Goal: Information Seeking & Learning: Check status

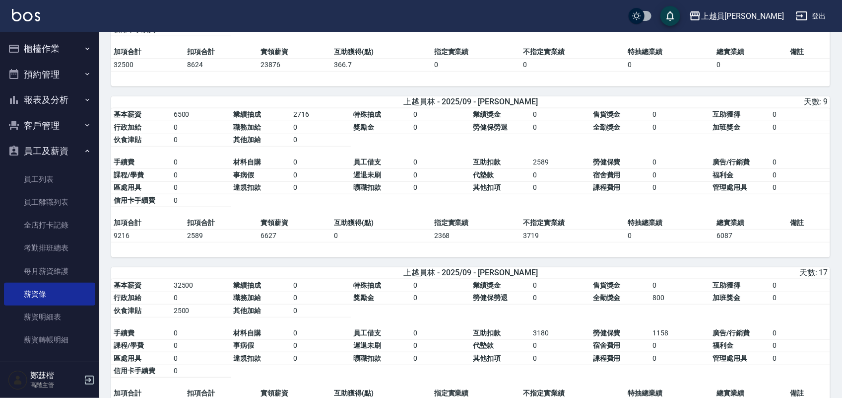
scroll to position [186, 0]
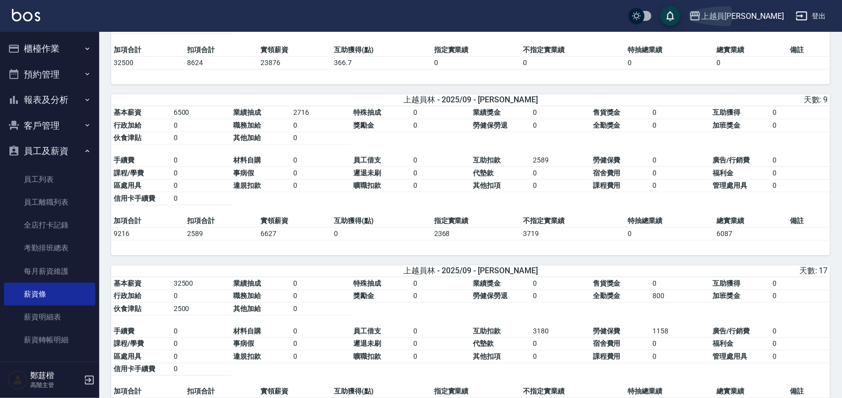
click at [777, 10] on div "上越員[PERSON_NAME]" at bounding box center [742, 16] width 83 height 12
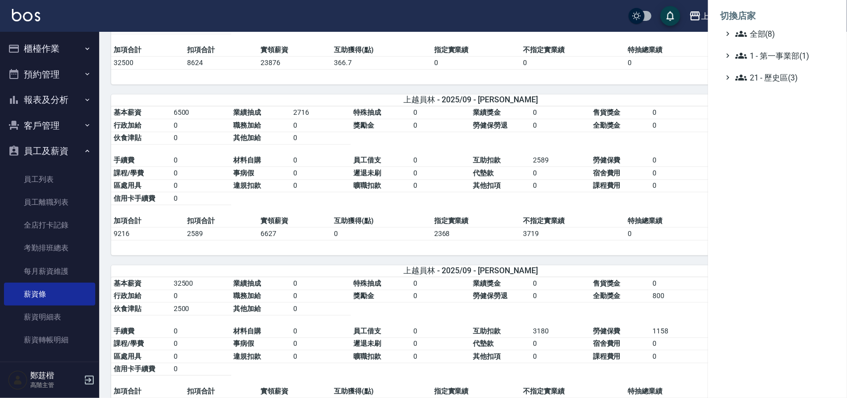
click at [500, 225] on div at bounding box center [423, 199] width 847 height 398
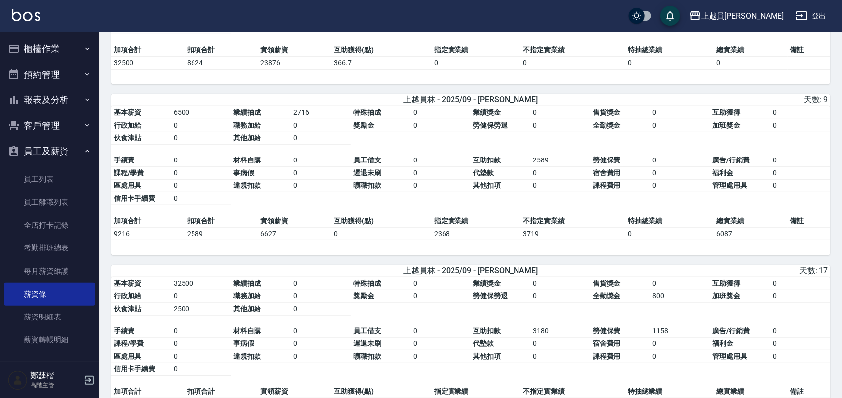
click at [540, 255] on div "基本薪資 6500 業績抽成 2716 特殊抽成 0 業績獎金 0 售貨獎金 0 互助獲得 0 行政加給 0 職務加給 0 獎勵金 0 勞健保勞退 0 全勤獎…" at bounding box center [470, 180] width 719 height 149
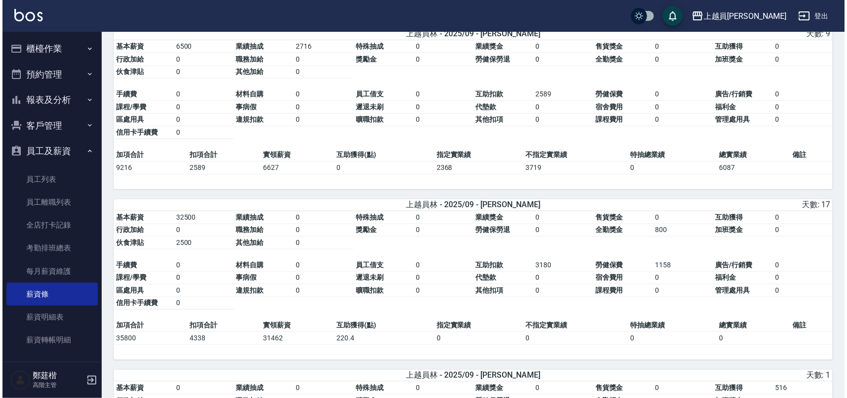
scroll to position [372, 0]
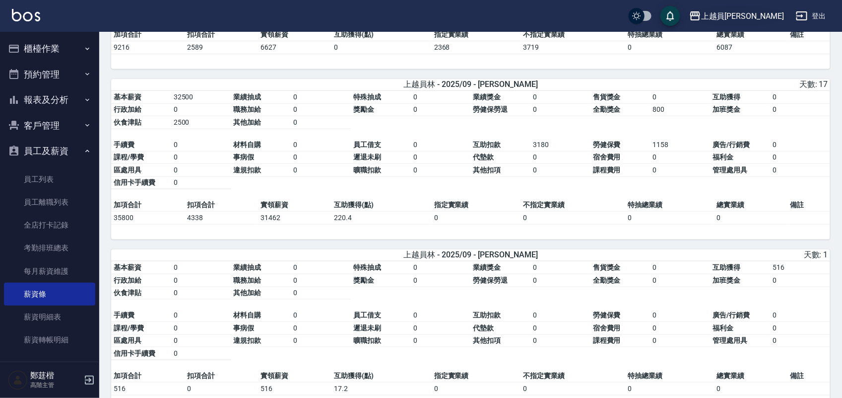
click at [773, 18] on div "上越員[PERSON_NAME]" at bounding box center [742, 16] width 83 height 12
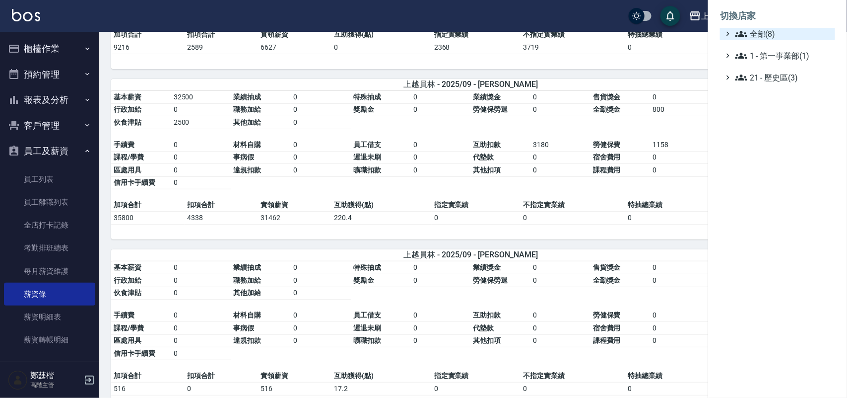
click at [771, 36] on span "全部(8)" at bounding box center [784, 34] width 96 height 12
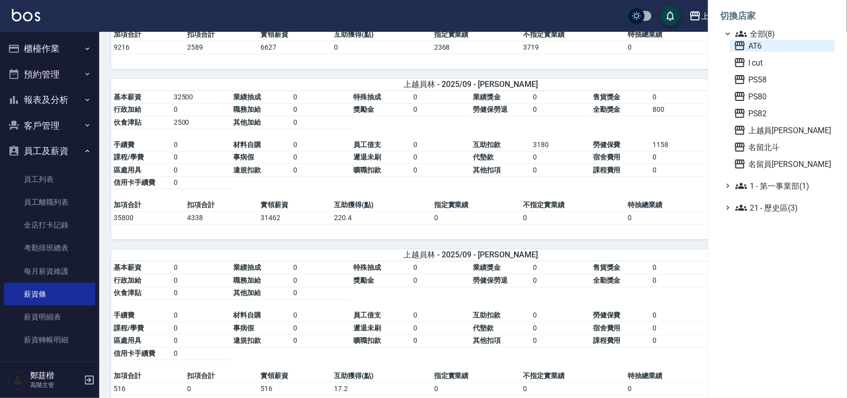
click at [766, 46] on span "AT6" at bounding box center [782, 46] width 97 height 12
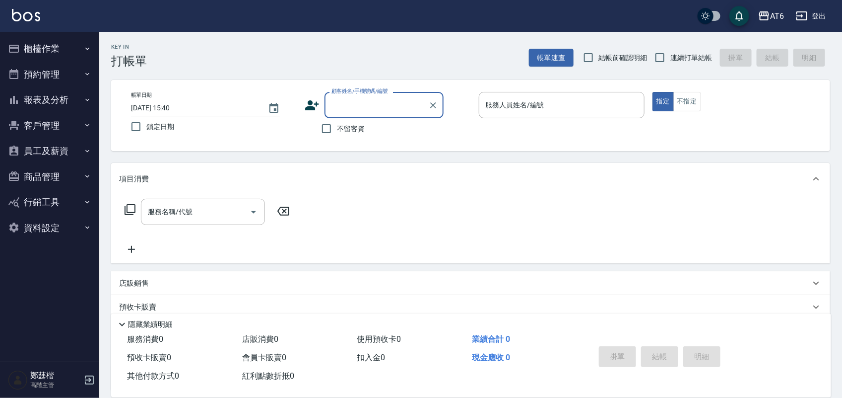
click at [68, 70] on button "預約管理" at bounding box center [49, 75] width 91 height 26
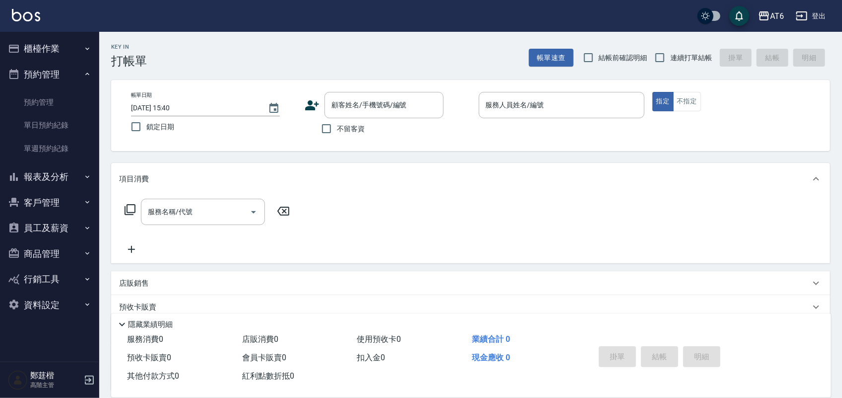
click at [68, 70] on button "預約管理" at bounding box center [49, 75] width 91 height 26
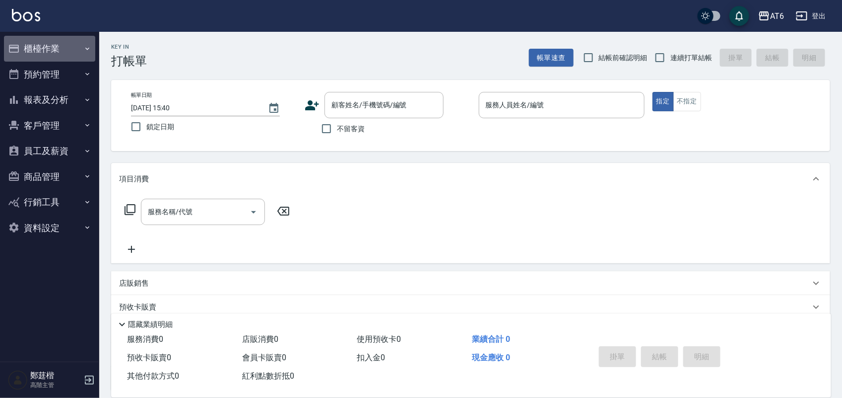
click at [68, 56] on button "櫃檯作業" at bounding box center [49, 49] width 91 height 26
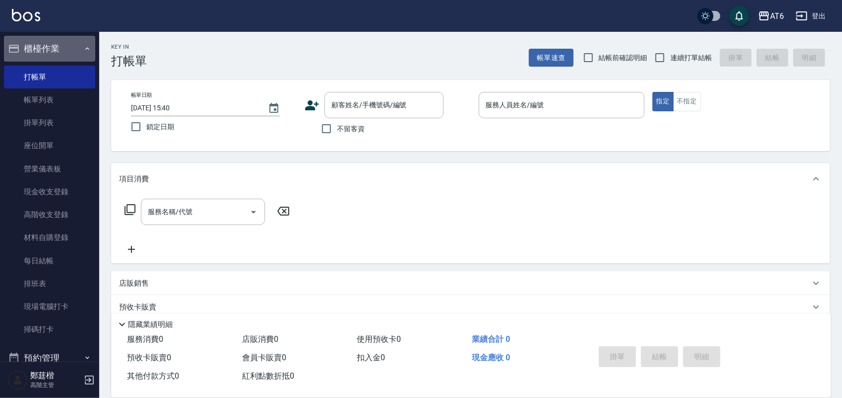
click at [68, 53] on button "櫃檯作業" at bounding box center [49, 49] width 91 height 26
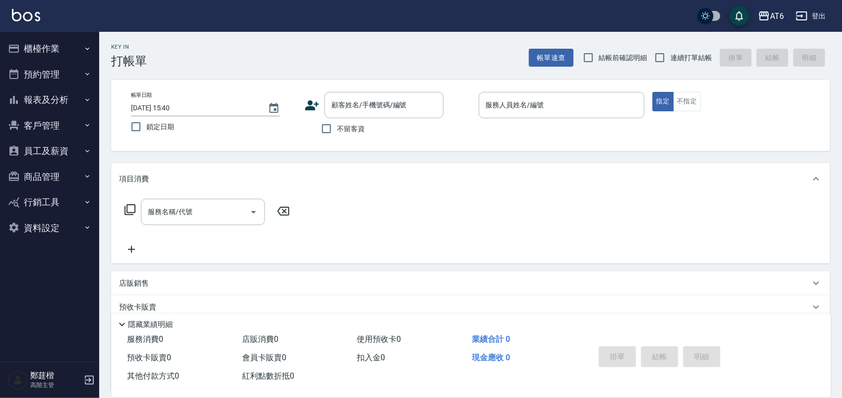
click at [65, 104] on button "報表及分析" at bounding box center [49, 100] width 91 height 26
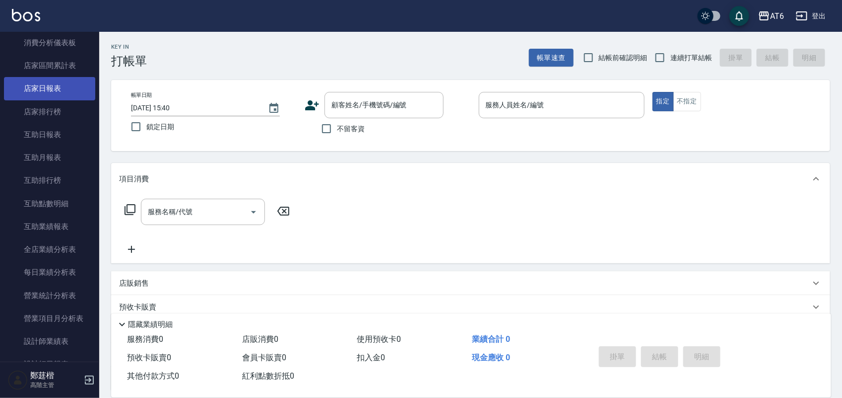
scroll to position [124, 0]
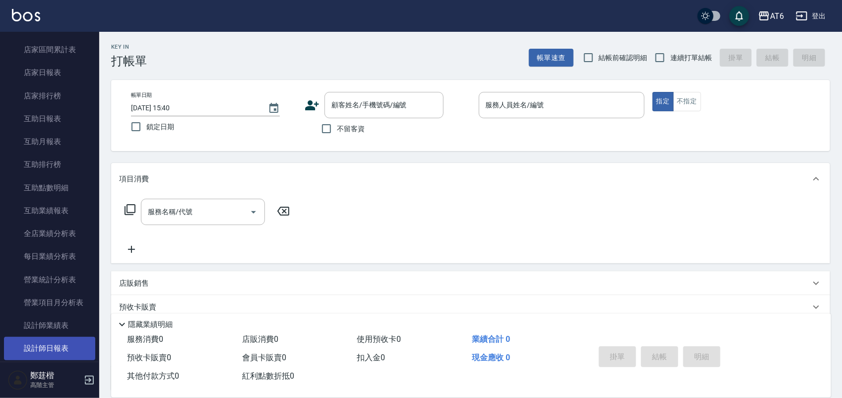
click at [68, 346] on link "設計師日報表" at bounding box center [49, 348] width 91 height 23
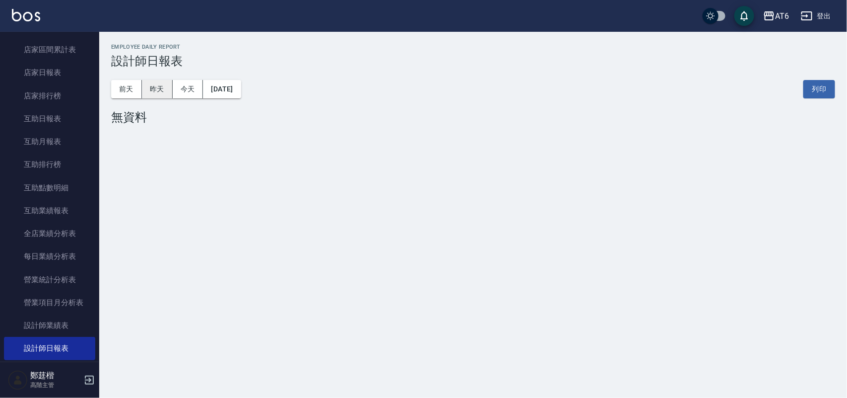
click at [149, 93] on button "昨天" at bounding box center [157, 89] width 31 height 18
click at [185, 86] on button "今天" at bounding box center [188, 89] width 31 height 18
click at [135, 93] on button "前天" at bounding box center [126, 89] width 31 height 18
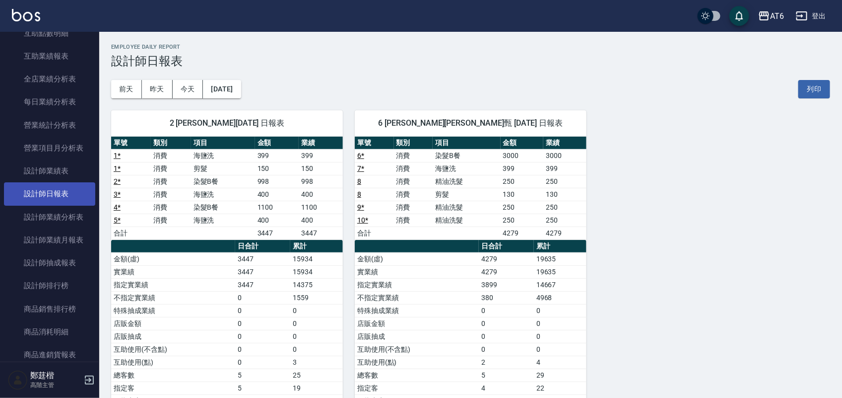
scroll to position [310, 0]
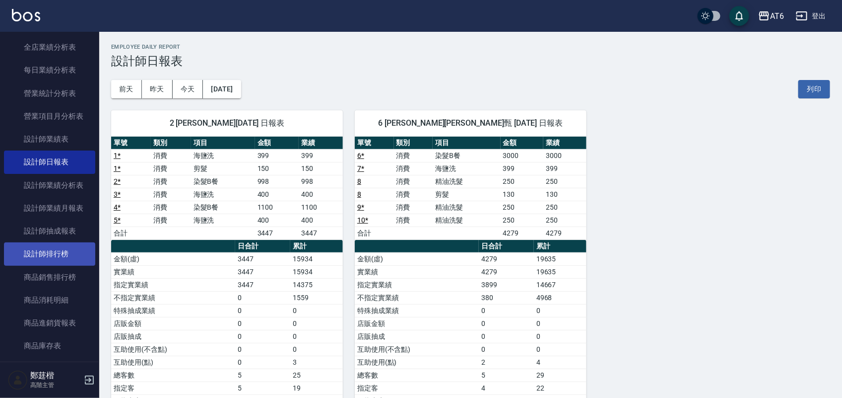
click at [60, 257] on link "設計師排行榜" at bounding box center [49, 253] width 91 height 23
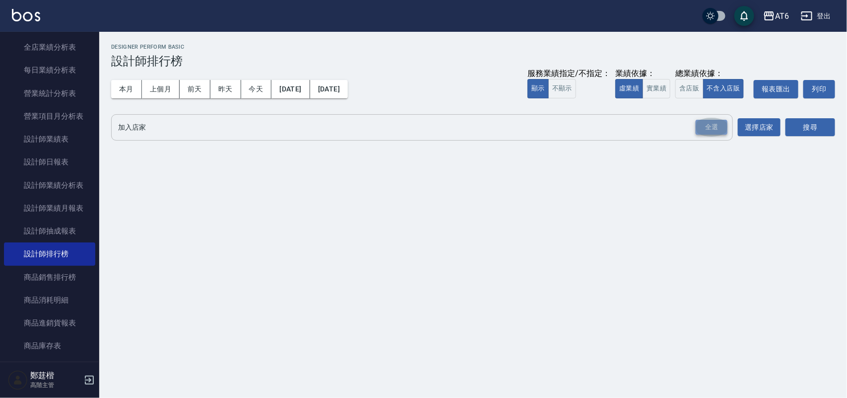
click at [723, 128] on div "全選" at bounding box center [712, 127] width 32 height 15
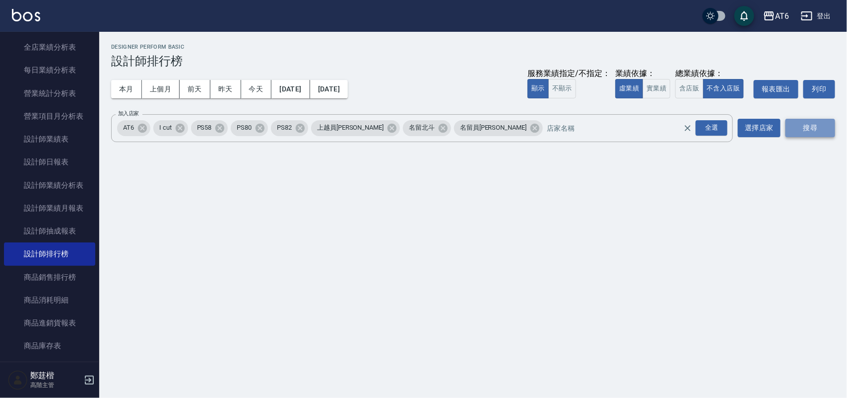
click at [821, 128] on button "搜尋" at bounding box center [811, 128] width 50 height 18
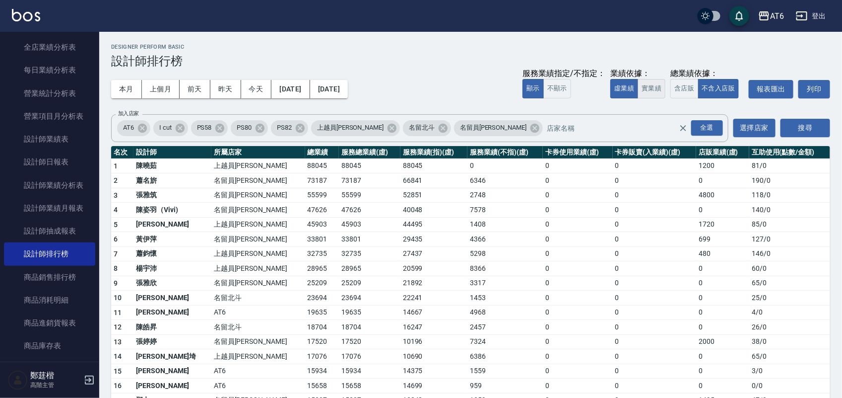
click at [658, 87] on button "實業績" at bounding box center [652, 88] width 28 height 19
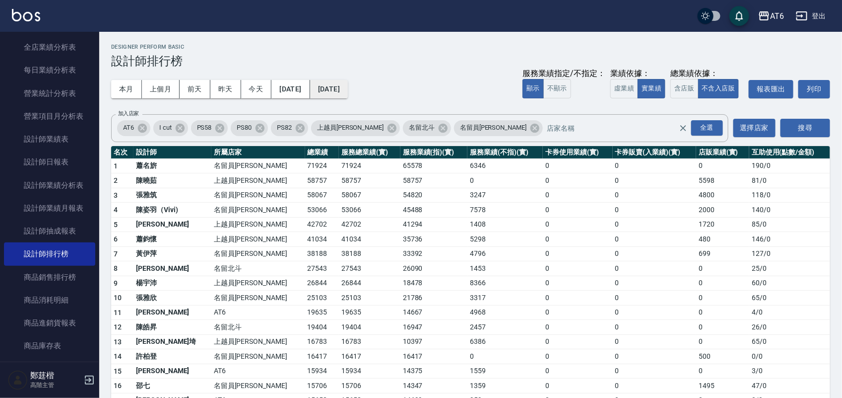
click at [348, 92] on button "2025/10/07" at bounding box center [329, 89] width 38 height 18
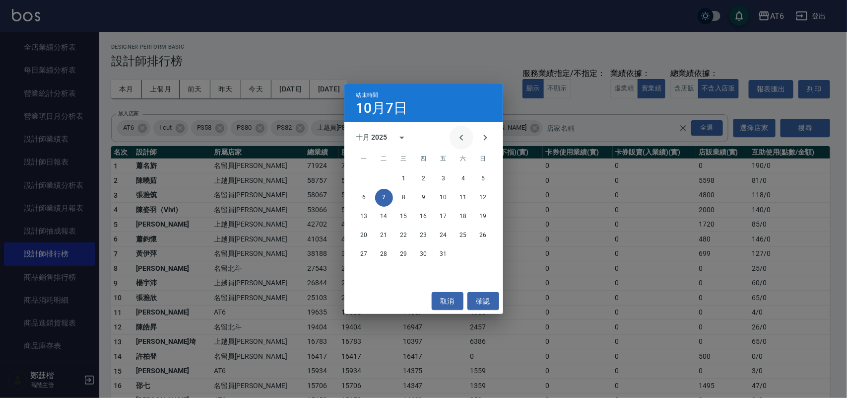
click at [451, 139] on button "Previous month" at bounding box center [462, 138] width 24 height 24
click at [481, 177] on button "7" at bounding box center [484, 179] width 18 height 18
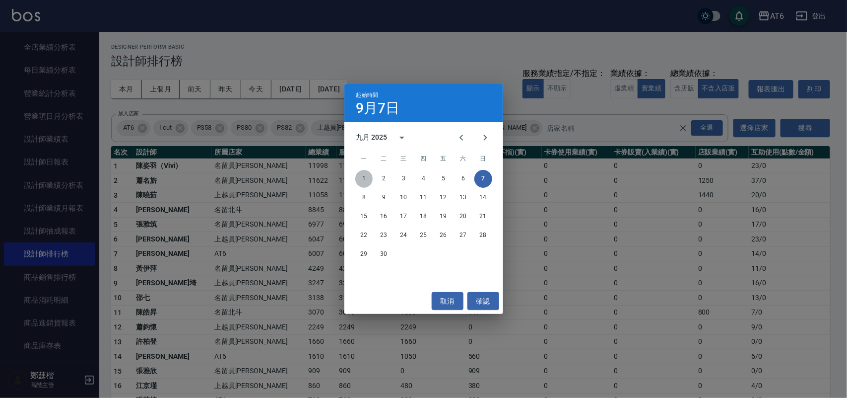
click at [360, 175] on button "1" at bounding box center [364, 179] width 18 height 18
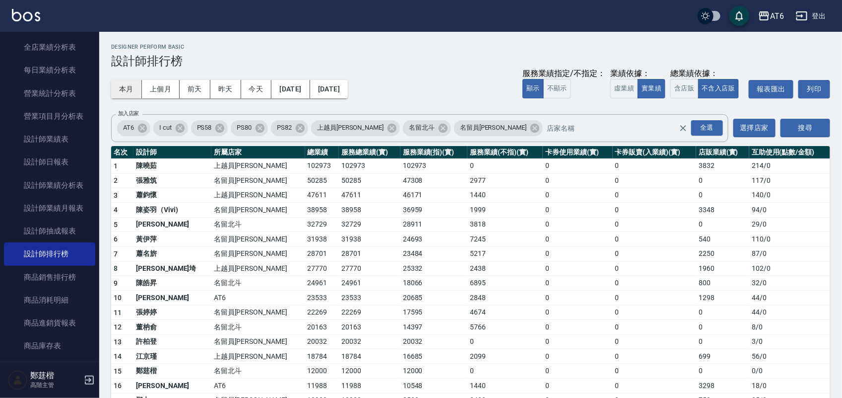
click at [122, 94] on button "本月" at bounding box center [126, 89] width 31 height 18
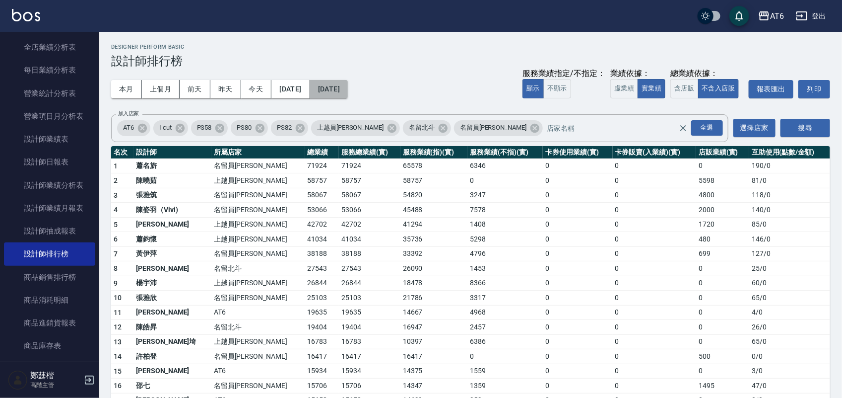
click at [348, 82] on button "2025/10/31" at bounding box center [329, 89] width 38 height 18
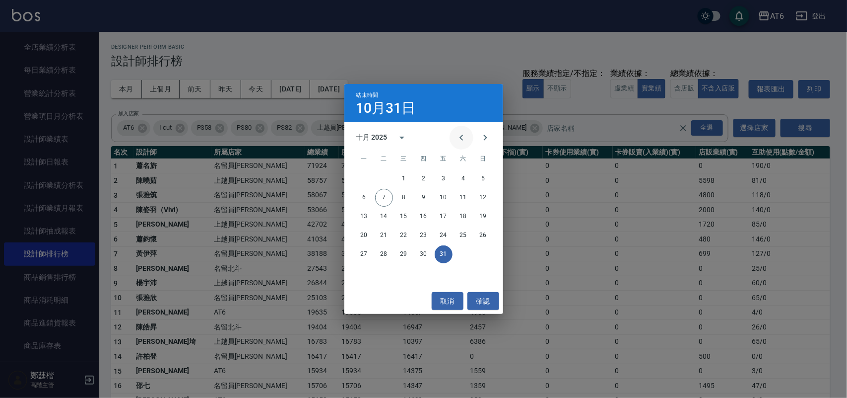
click at [458, 133] on icon "Previous month" at bounding box center [462, 138] width 12 height 12
click at [360, 195] on button "8" at bounding box center [364, 198] width 18 height 18
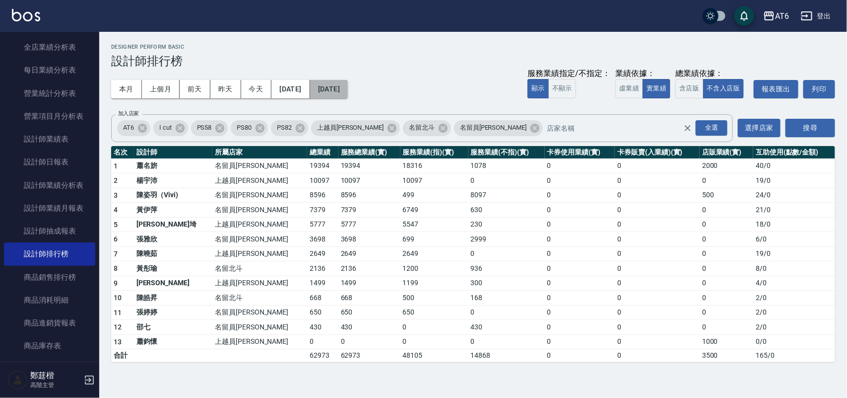
click at [332, 87] on button "2025/09/08" at bounding box center [329, 89] width 38 height 18
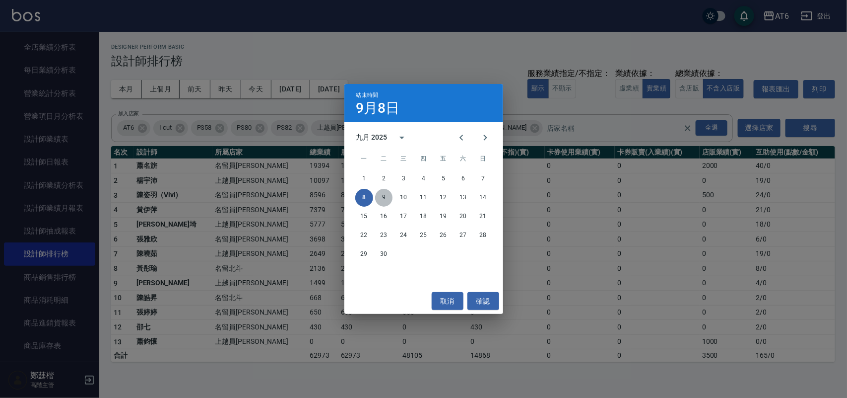
click at [389, 195] on button "9" at bounding box center [384, 198] width 18 height 18
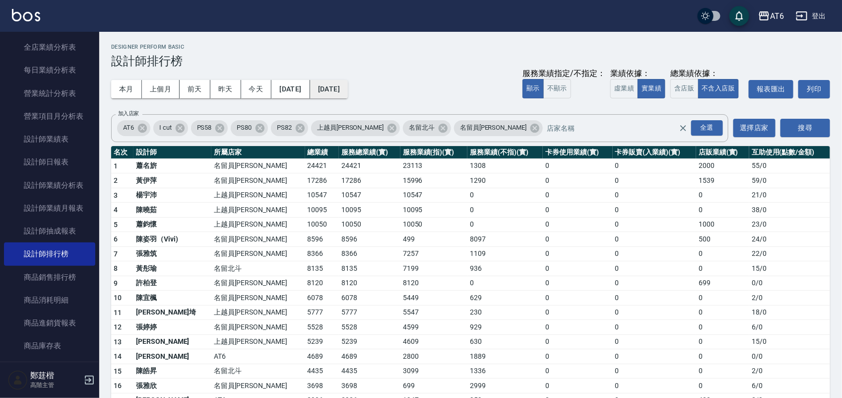
click at [348, 84] on button "2025/09/09" at bounding box center [329, 89] width 38 height 18
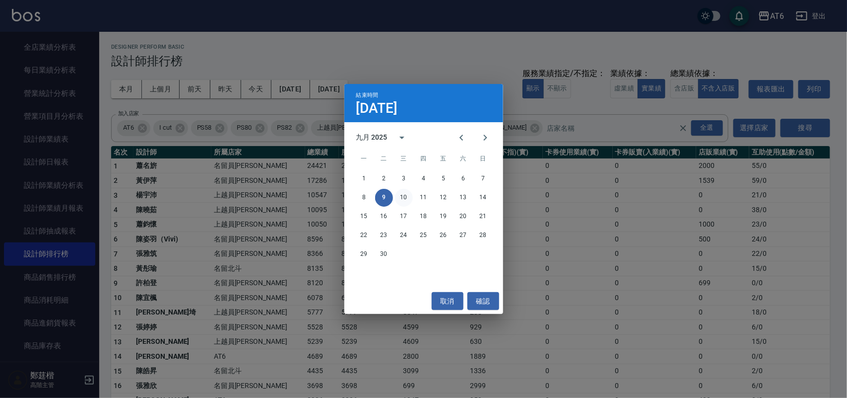
click at [401, 192] on button "10" at bounding box center [404, 198] width 18 height 18
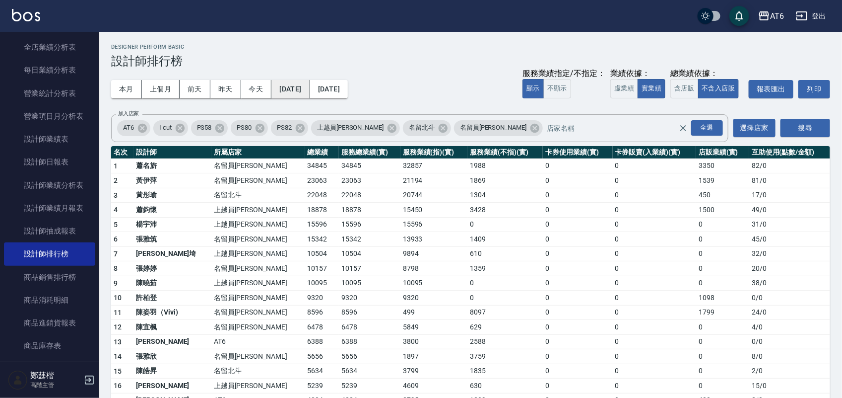
click at [298, 81] on button "2025/09/08" at bounding box center [291, 89] width 38 height 18
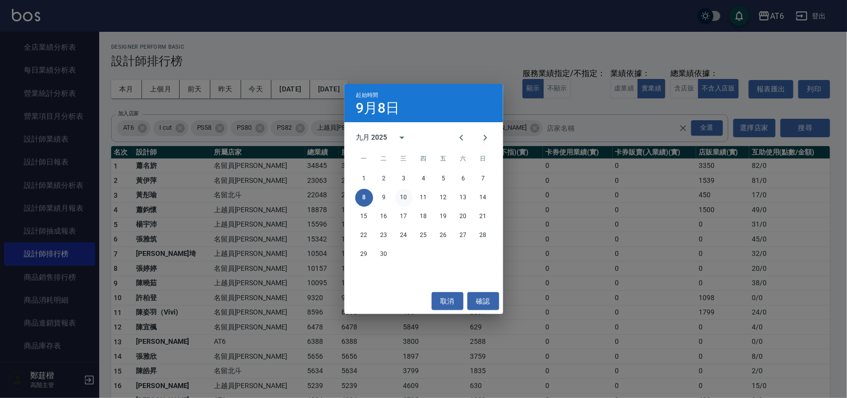
click at [401, 195] on button "10" at bounding box center [404, 198] width 18 height 18
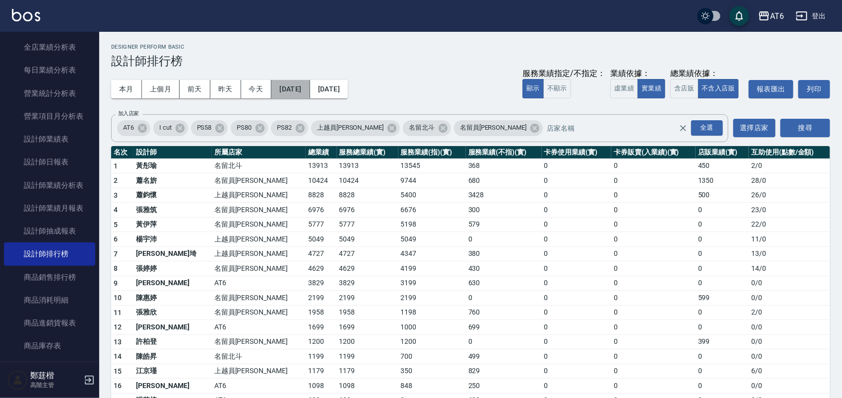
click at [310, 88] on button "2025/09/10" at bounding box center [291, 89] width 38 height 18
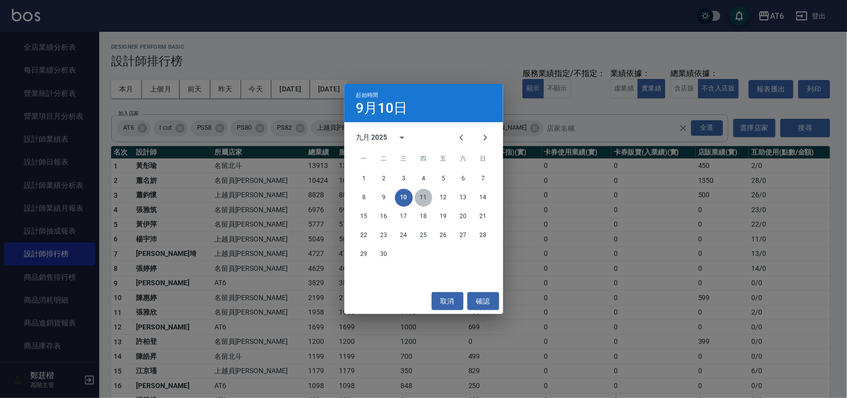
click at [423, 193] on button "11" at bounding box center [424, 198] width 18 height 18
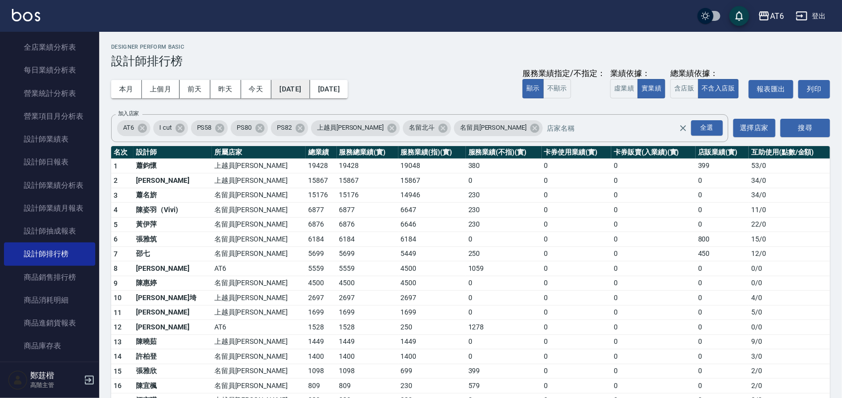
click at [305, 89] on button "2025/09/11" at bounding box center [291, 89] width 38 height 18
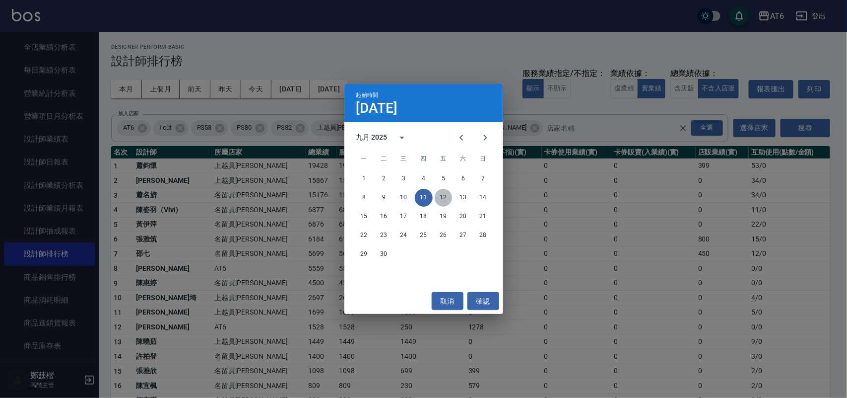
click at [444, 200] on button "12" at bounding box center [444, 198] width 18 height 18
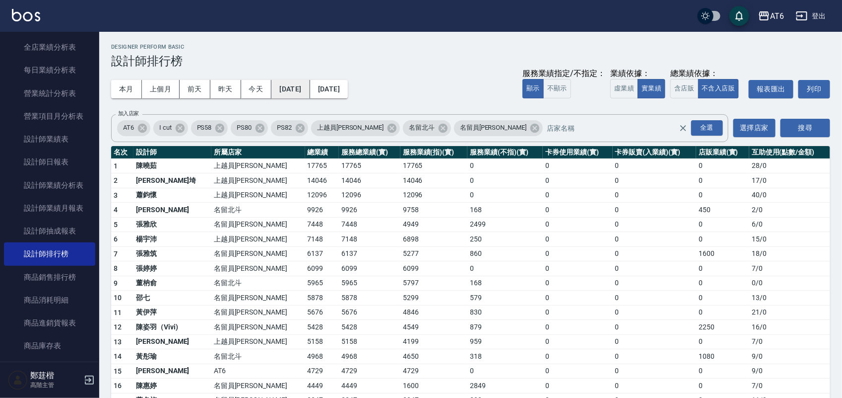
click at [304, 92] on button "2025/09/12" at bounding box center [291, 89] width 38 height 18
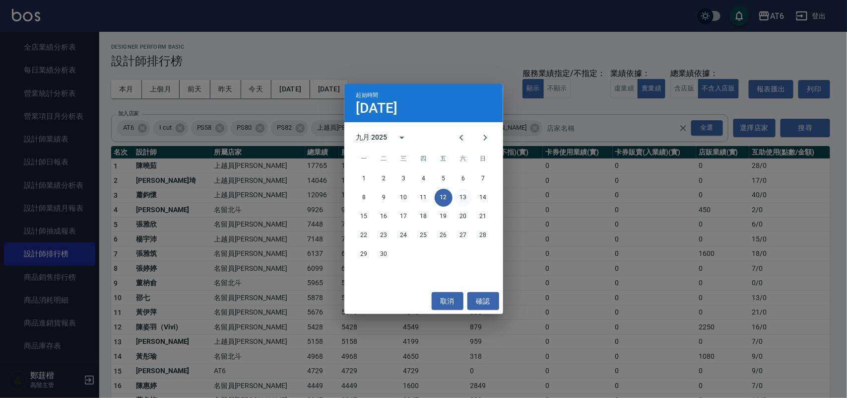
click at [462, 195] on button "13" at bounding box center [464, 198] width 18 height 18
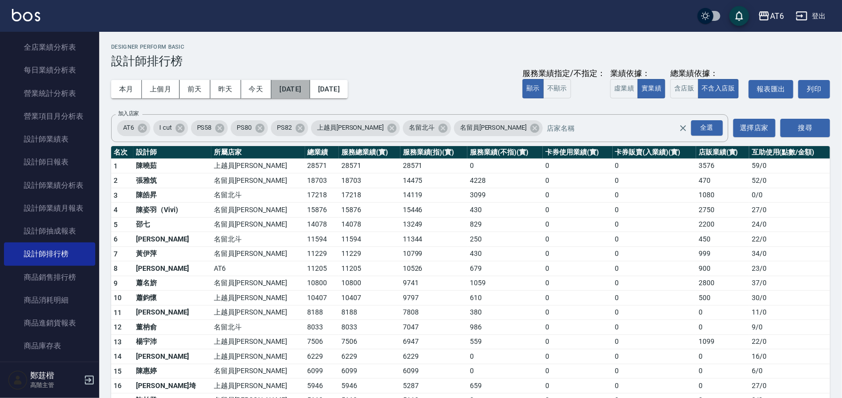
click at [308, 92] on button "2025/09/13" at bounding box center [291, 89] width 38 height 18
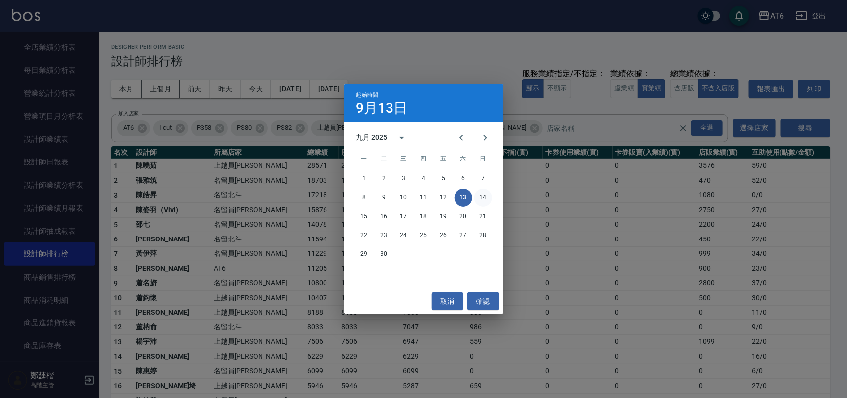
click at [483, 192] on button "14" at bounding box center [484, 198] width 18 height 18
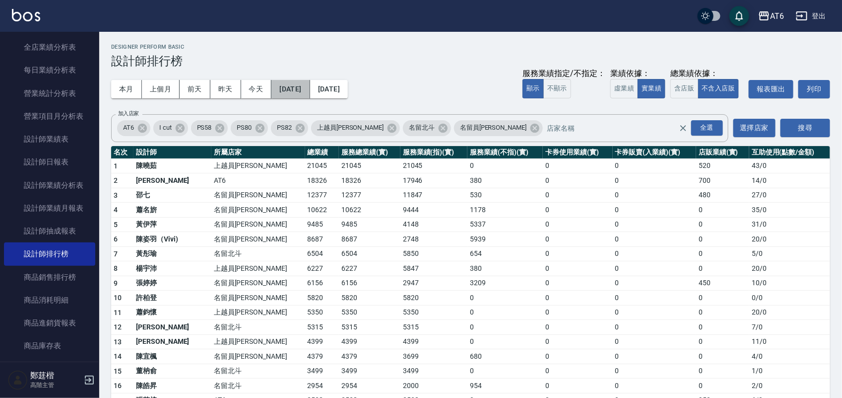
click at [310, 86] on button "2025/09/14" at bounding box center [291, 89] width 38 height 18
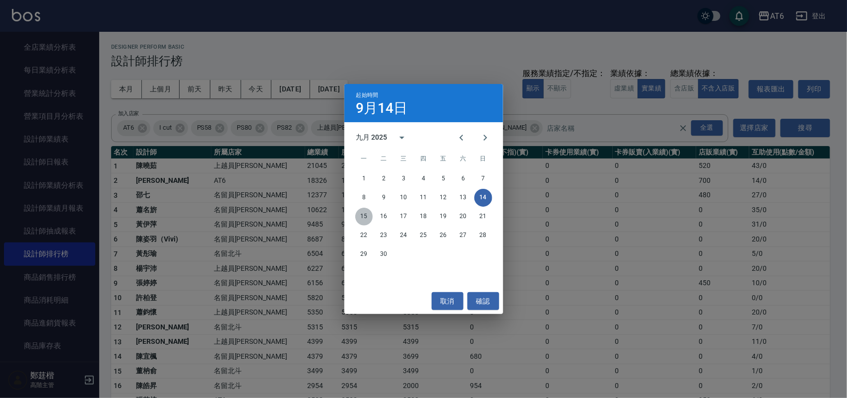
click at [359, 211] on button "15" at bounding box center [364, 216] width 18 height 18
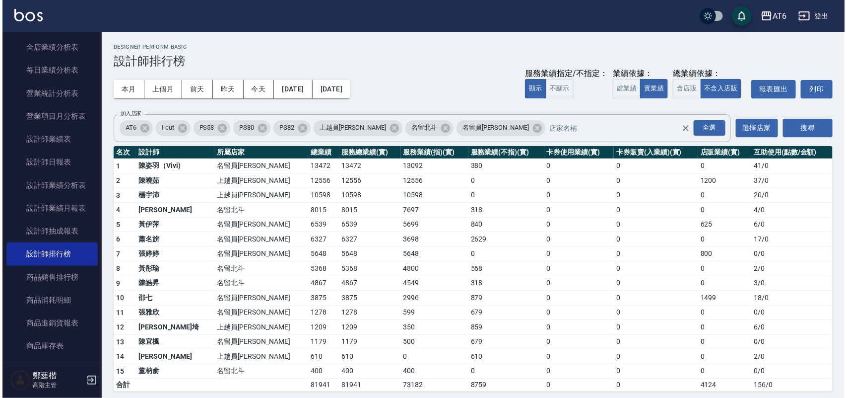
scroll to position [7, 0]
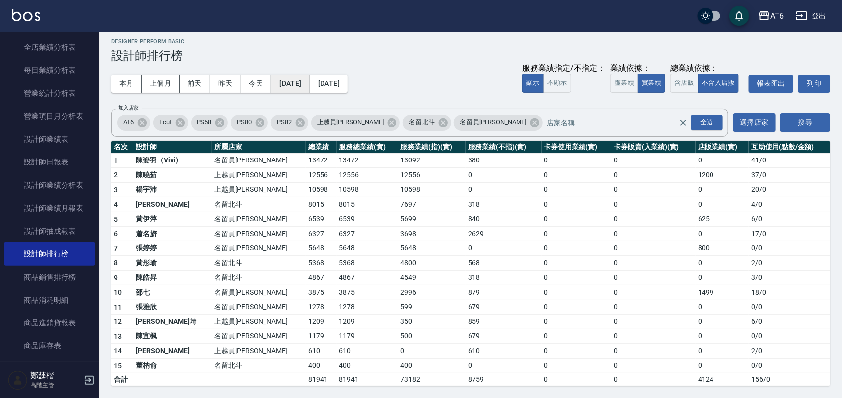
click at [310, 87] on button "2025/09/15" at bounding box center [291, 83] width 38 height 18
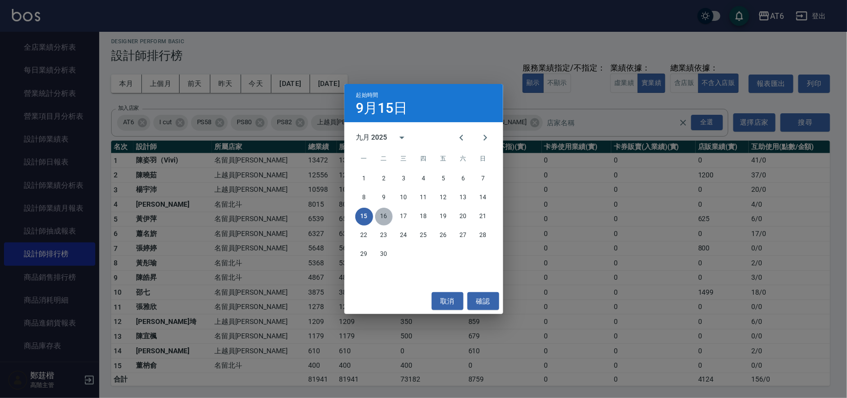
click at [389, 215] on button "16" at bounding box center [384, 216] width 18 height 18
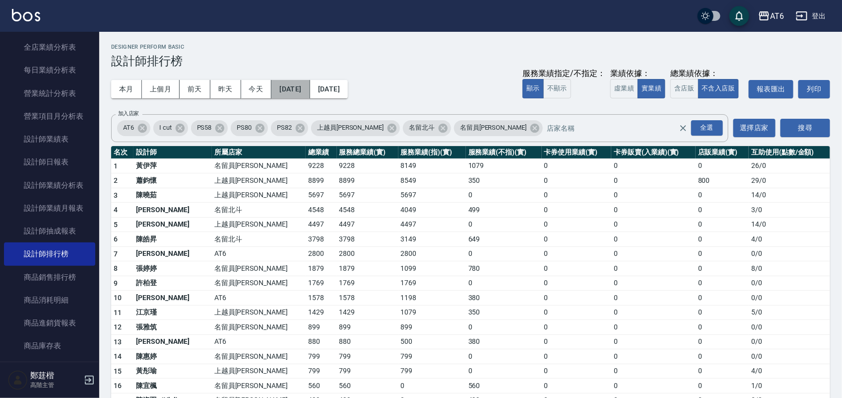
click at [304, 95] on button "2025/09/16" at bounding box center [291, 89] width 38 height 18
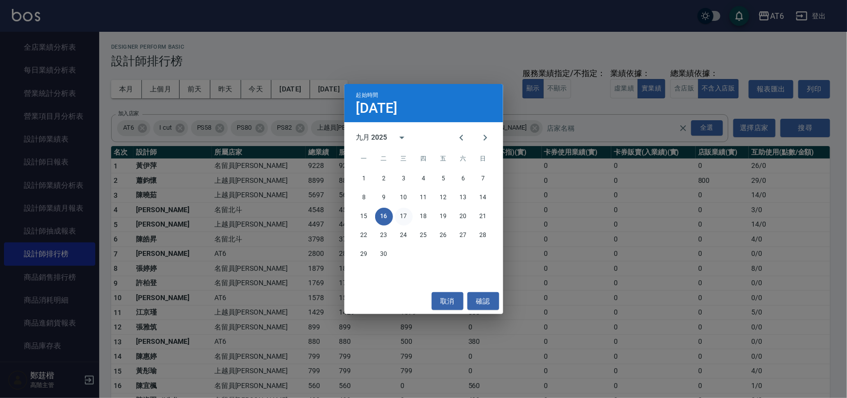
click at [411, 213] on button "17" at bounding box center [404, 216] width 18 height 18
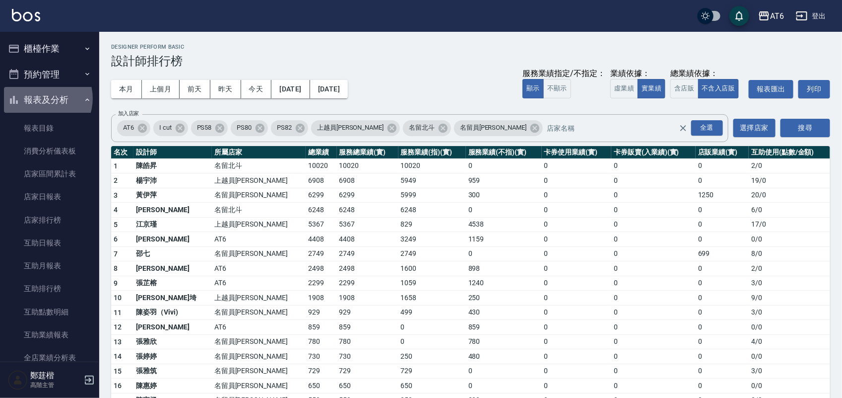
click at [41, 98] on button "報表及分析" at bounding box center [49, 100] width 91 height 26
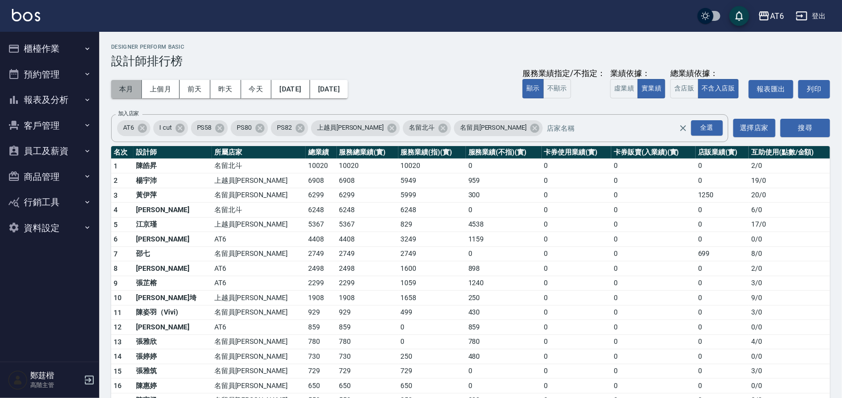
click at [136, 88] on button "本月" at bounding box center [126, 89] width 31 height 18
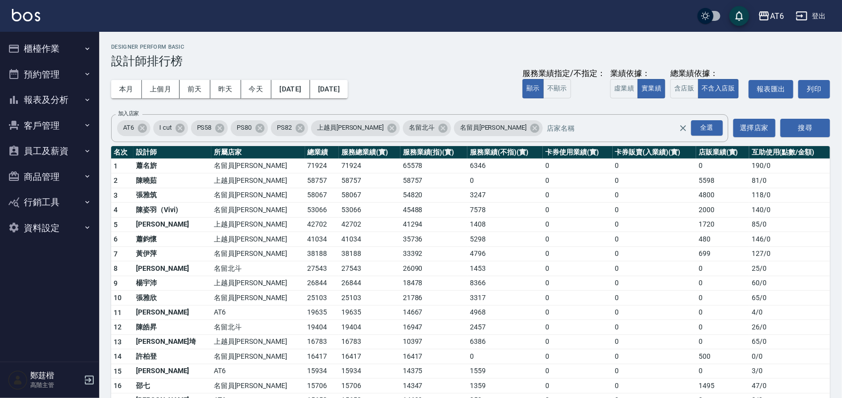
click at [82, 148] on button "員工及薪資" at bounding box center [49, 151] width 91 height 26
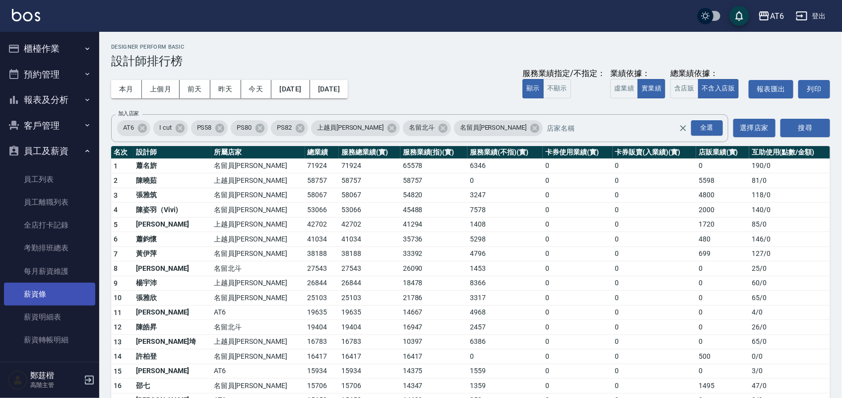
click at [80, 288] on link "薪資條" at bounding box center [49, 293] width 91 height 23
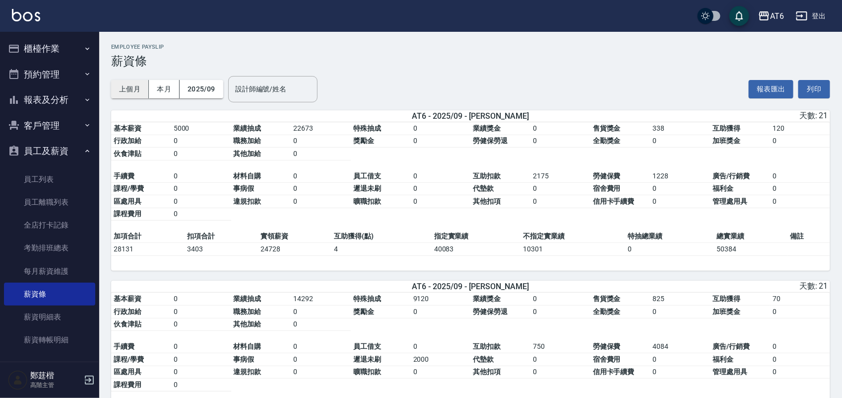
click at [128, 80] on button "上個月" at bounding box center [130, 89] width 38 height 18
click at [209, 83] on button "2025/09" at bounding box center [202, 89] width 44 height 18
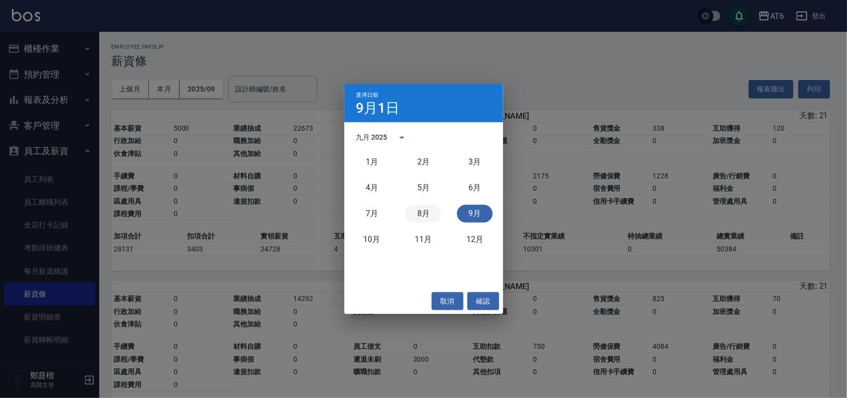
click at [427, 210] on button "8月" at bounding box center [424, 214] width 36 height 18
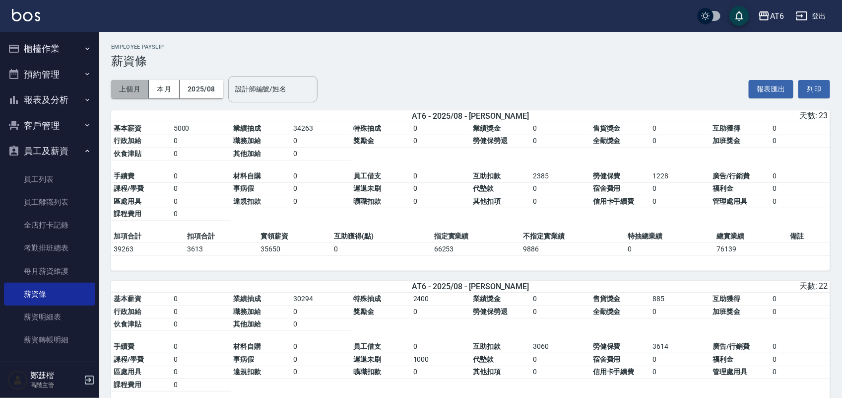
click at [128, 88] on button "上個月" at bounding box center [130, 89] width 38 height 18
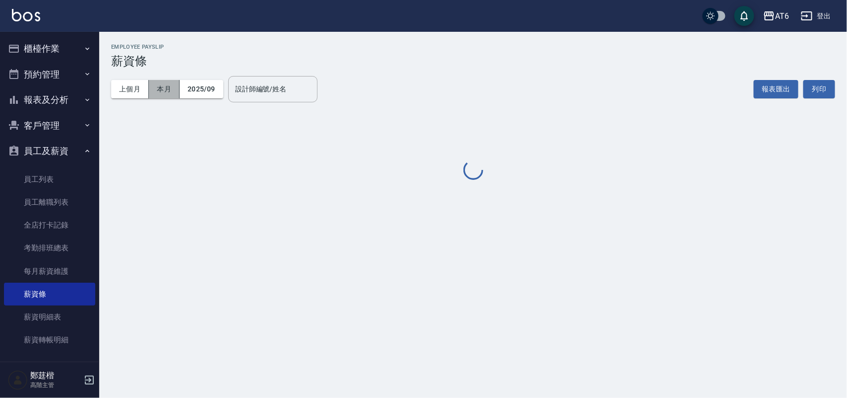
click at [174, 88] on button "本月" at bounding box center [164, 89] width 31 height 18
click at [132, 90] on button "上個月" at bounding box center [130, 89] width 38 height 18
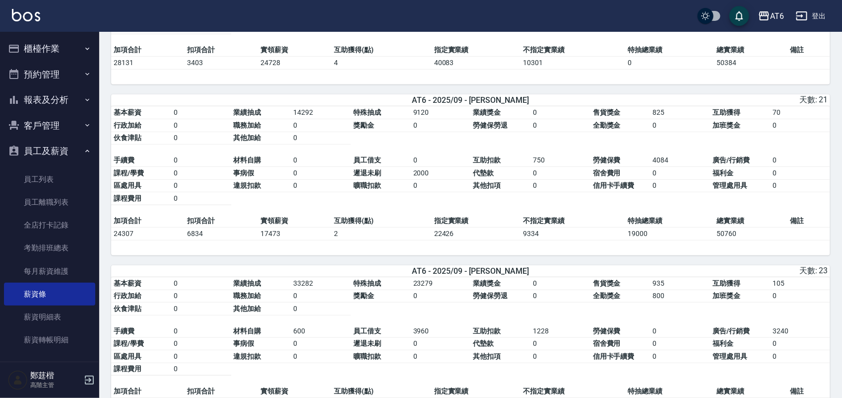
scroll to position [248, 0]
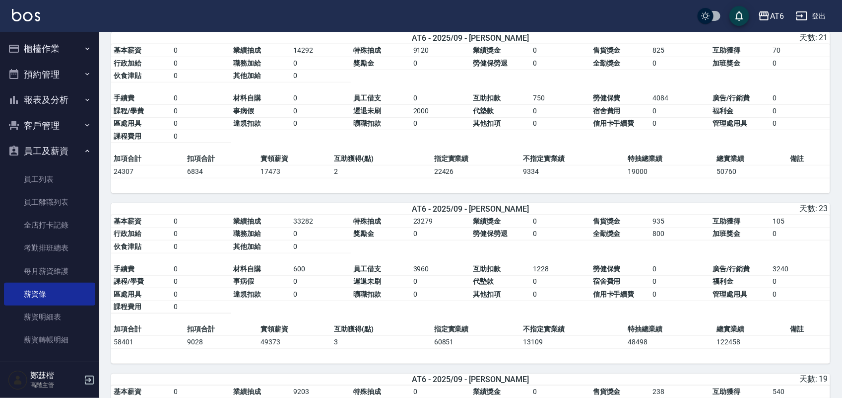
click at [73, 99] on button "報表及分析" at bounding box center [49, 100] width 91 height 26
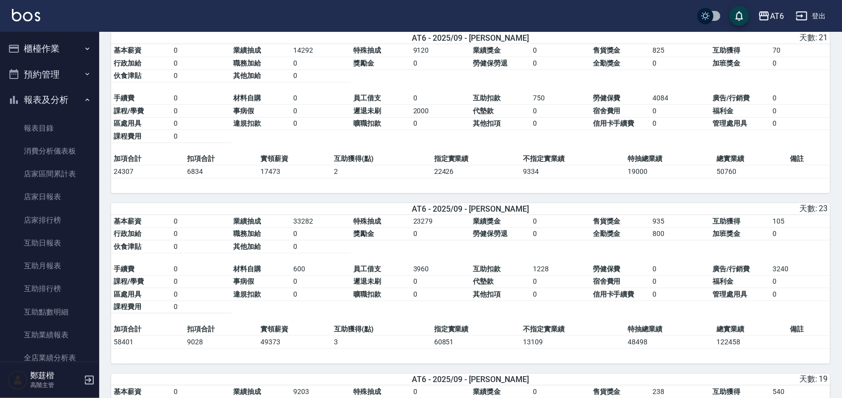
click at [375, 236] on td "獎勵金" at bounding box center [381, 233] width 60 height 13
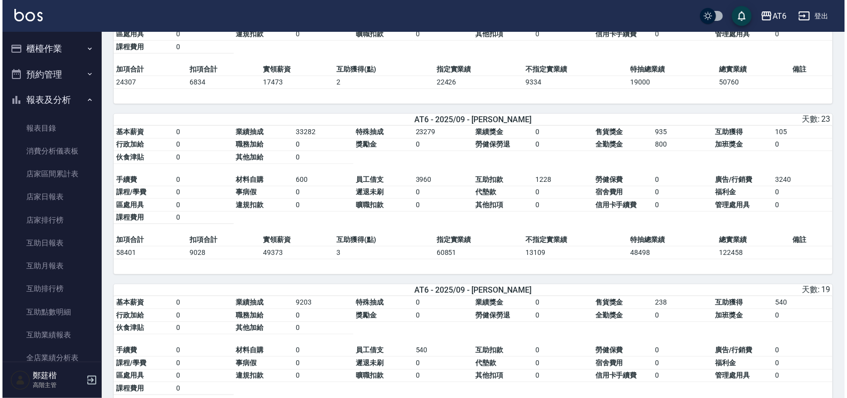
scroll to position [338, 0]
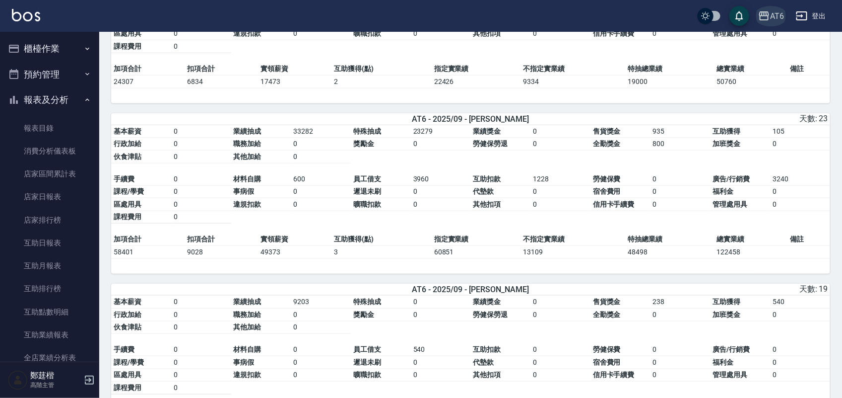
click at [775, 14] on div "AT6" at bounding box center [777, 16] width 14 height 12
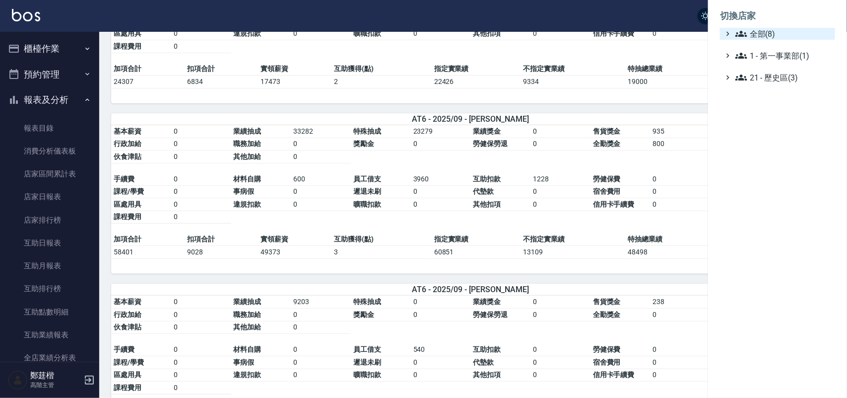
click at [782, 31] on span "全部(8)" at bounding box center [784, 34] width 96 height 12
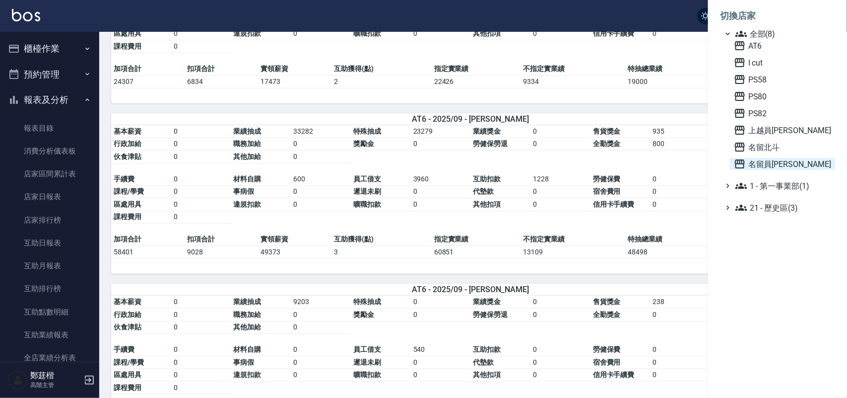
click at [790, 160] on span "名留員林中正" at bounding box center [782, 164] width 97 height 12
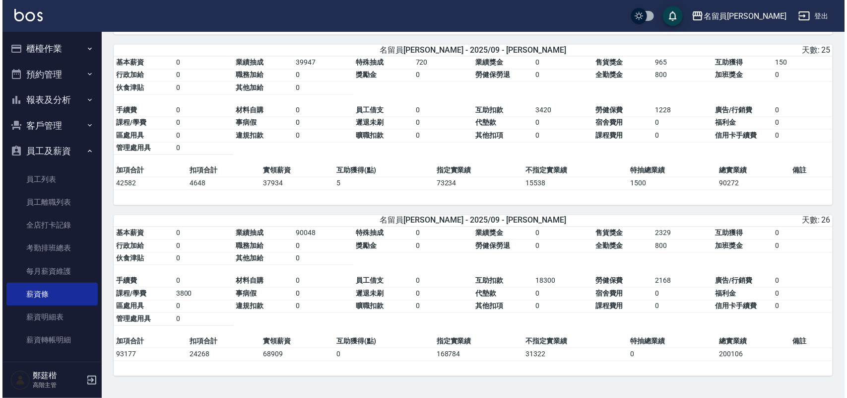
scroll to position [4208, 0]
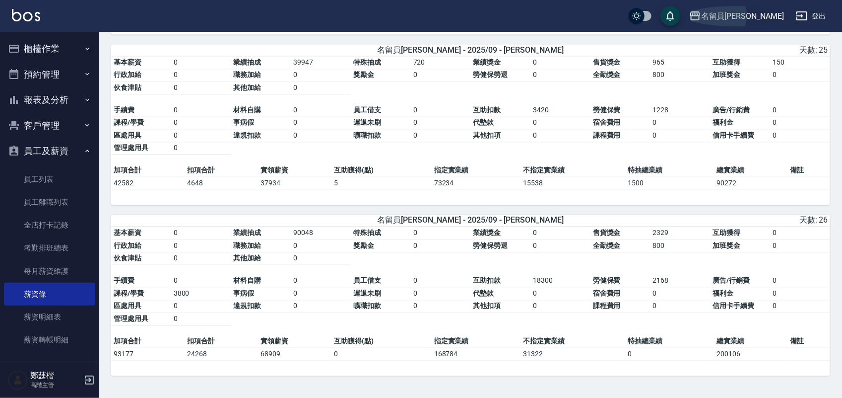
click at [746, 18] on div "名留員[PERSON_NAME]" at bounding box center [742, 16] width 83 height 12
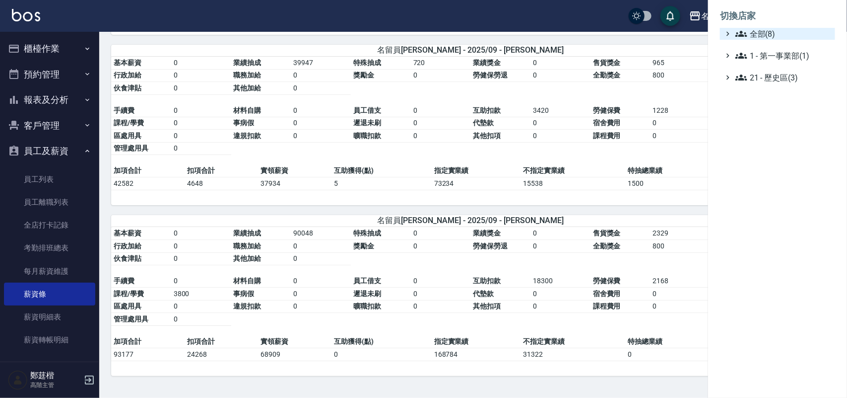
click at [790, 33] on span "全部(8)" at bounding box center [784, 34] width 96 height 12
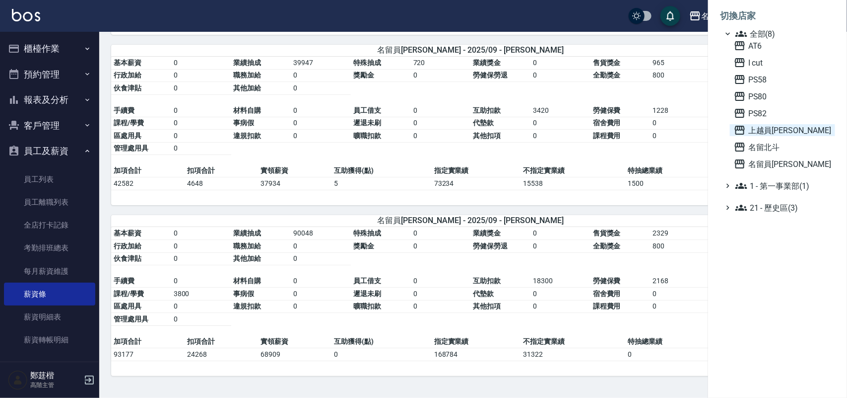
click at [785, 136] on span "上越員[PERSON_NAME]" at bounding box center [782, 130] width 97 height 12
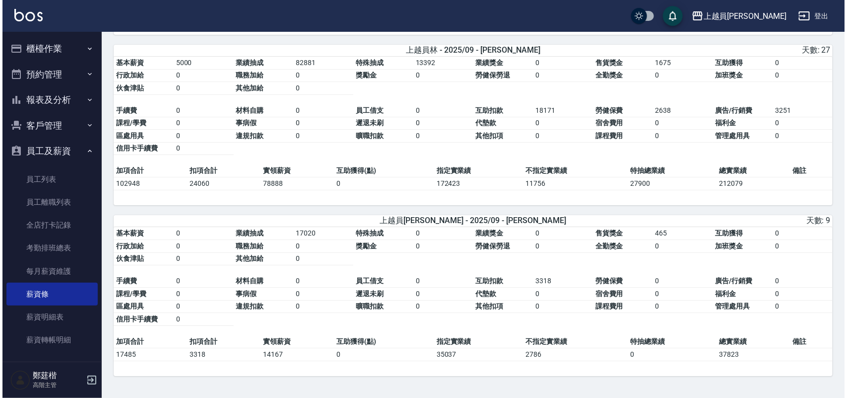
scroll to position [3173, 0]
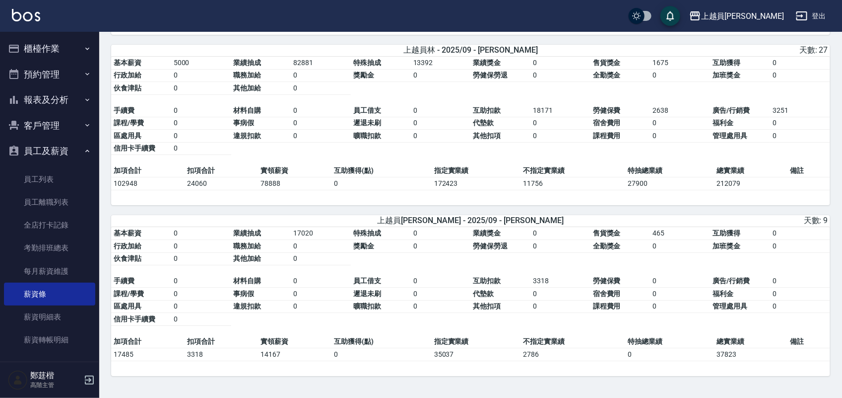
click at [747, 25] on div "上越員[PERSON_NAME]出" at bounding box center [421, 16] width 842 height 32
click at [770, 26] on div "上越員林 登出" at bounding box center [421, 16] width 842 height 32
click at [768, 7] on button "上越員林" at bounding box center [736, 16] width 103 height 20
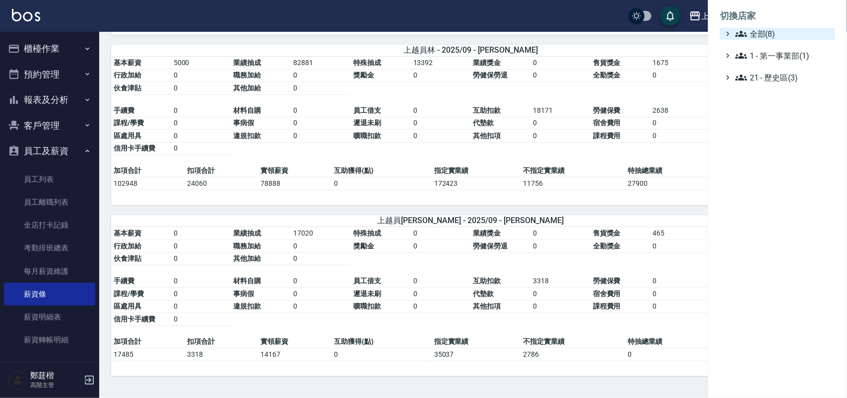
click at [785, 38] on span "全部(8)" at bounding box center [784, 34] width 96 height 12
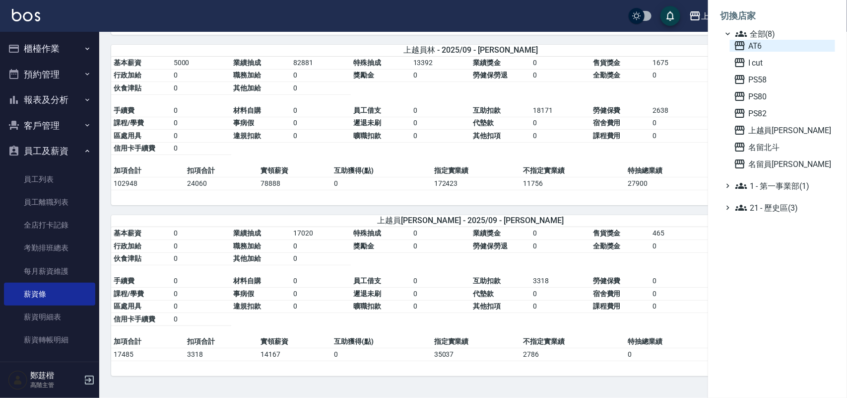
click at [782, 48] on span "AT6" at bounding box center [782, 46] width 97 height 12
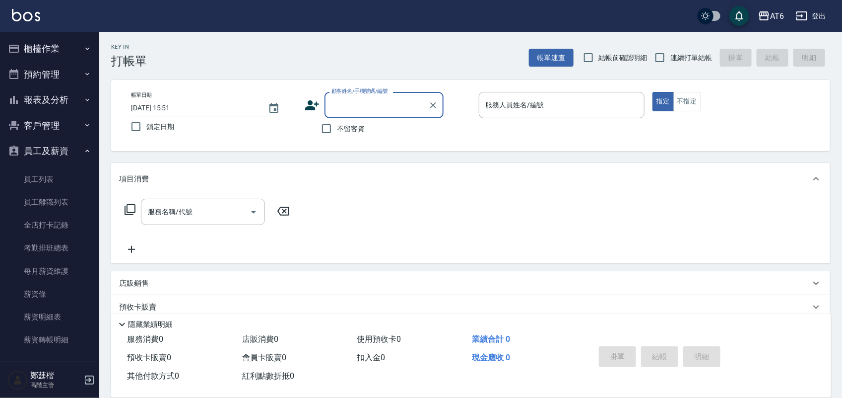
scroll to position [62, 0]
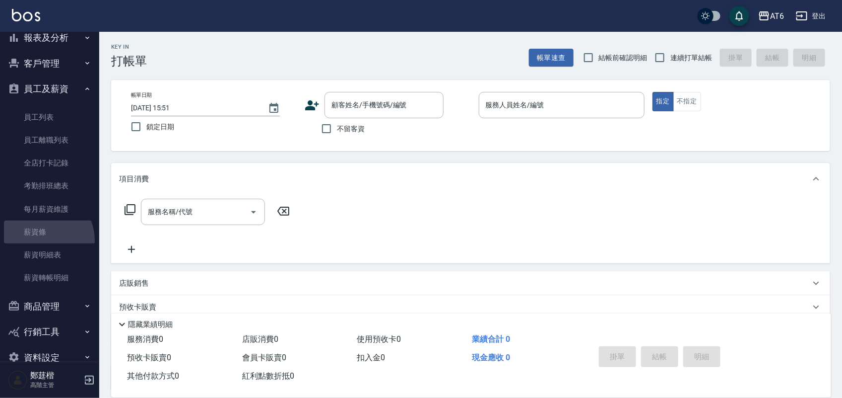
click at [40, 241] on link "薪資條" at bounding box center [49, 231] width 91 height 23
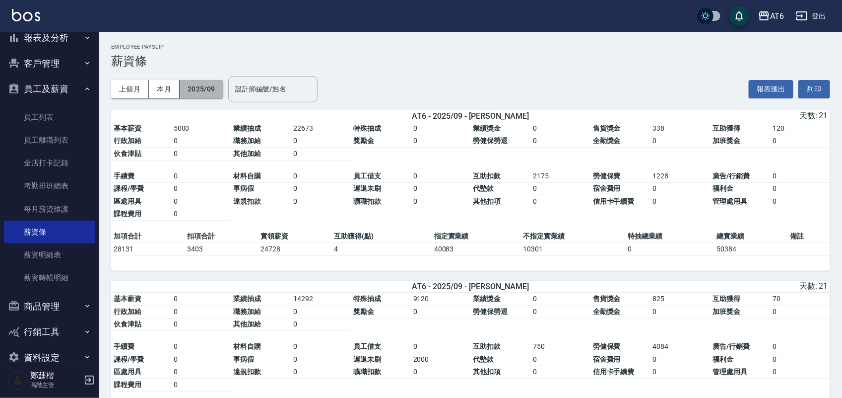
click at [201, 95] on button "2025/09" at bounding box center [202, 89] width 44 height 18
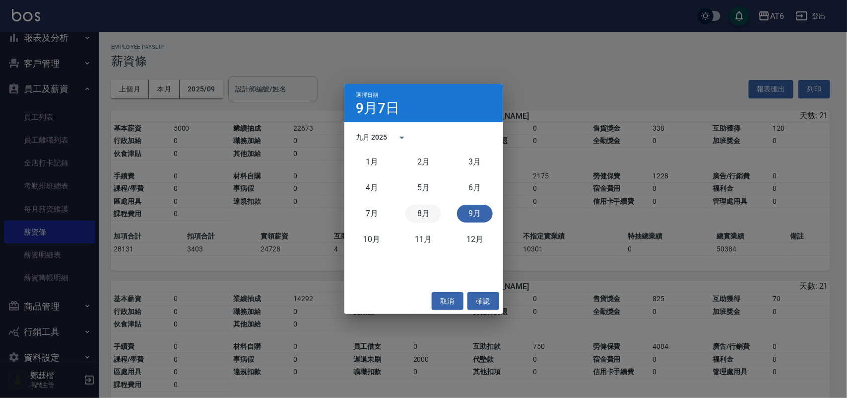
click at [418, 212] on button "8月" at bounding box center [424, 214] width 36 height 18
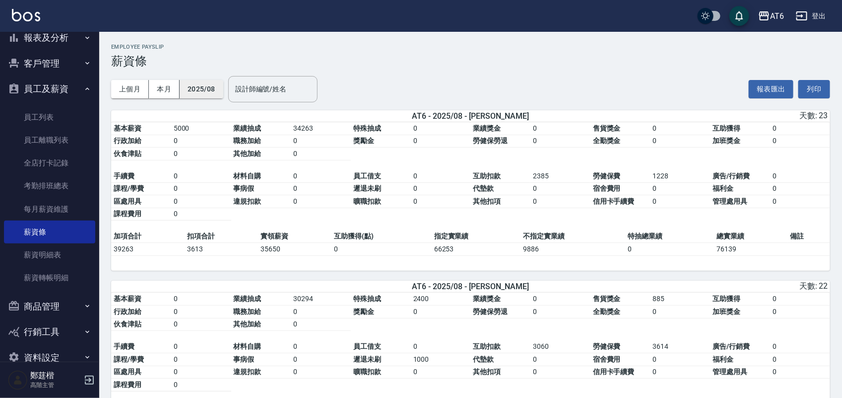
click at [207, 87] on button "2025/08" at bounding box center [202, 89] width 44 height 18
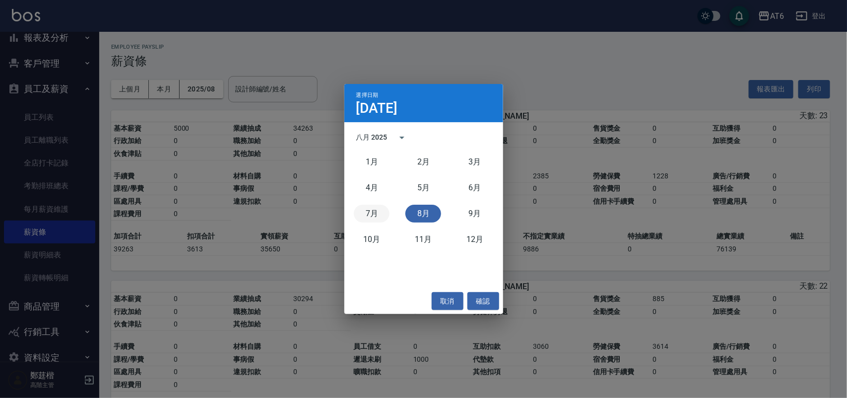
click at [370, 211] on button "7月" at bounding box center [372, 214] width 36 height 18
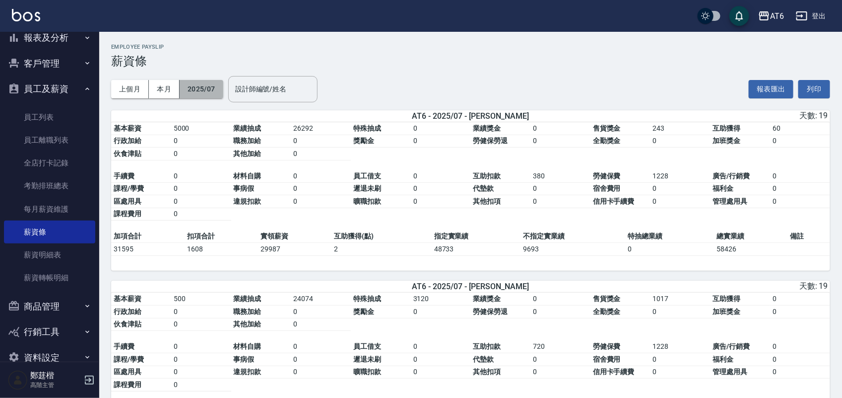
click at [219, 95] on button "2025/07" at bounding box center [202, 89] width 44 height 18
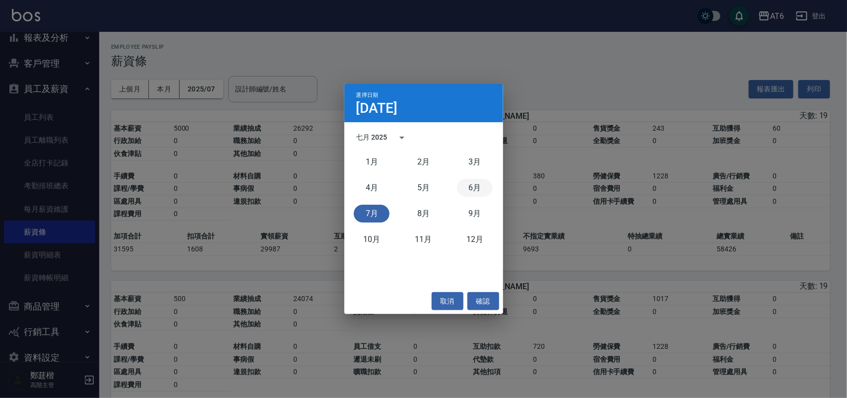
click at [468, 180] on button "6月" at bounding box center [475, 188] width 36 height 18
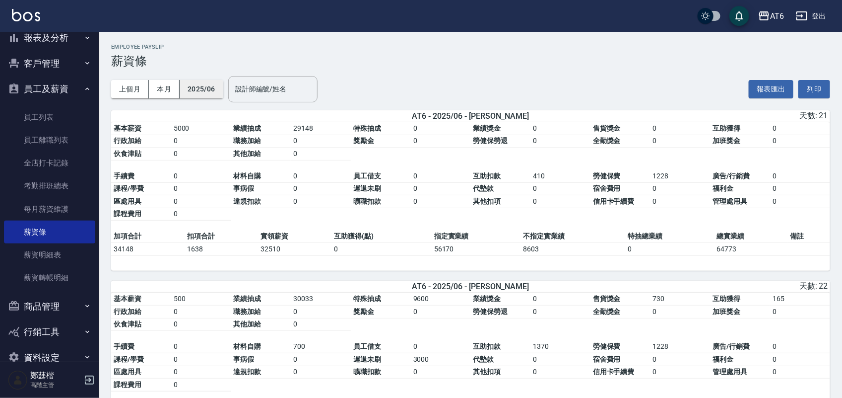
click at [211, 96] on button "2025/06" at bounding box center [202, 89] width 44 height 18
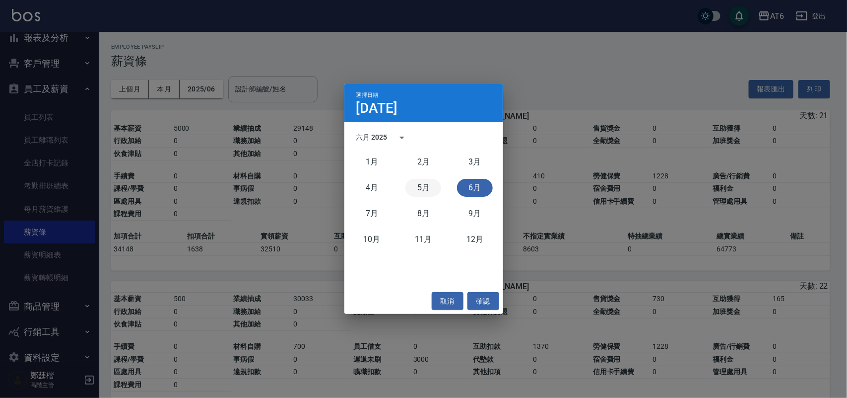
click at [417, 185] on button "5月" at bounding box center [424, 188] width 36 height 18
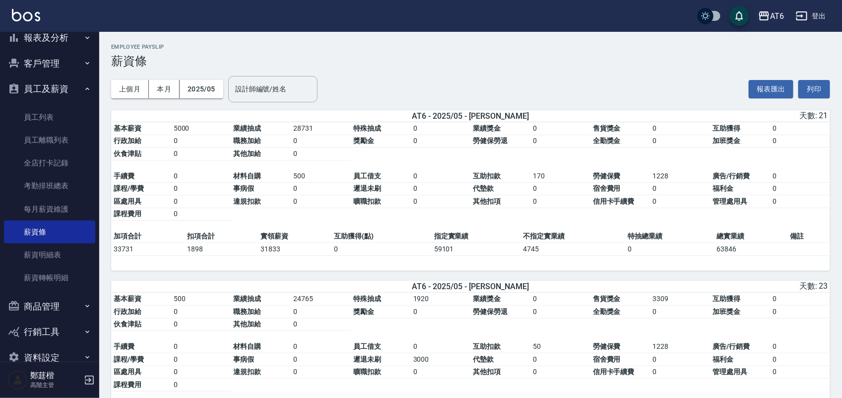
click at [220, 98] on div "上個月 本月 2025/05 設計師編號/姓名 設計師編號/姓名" at bounding box center [214, 89] width 206 height 42
click at [219, 94] on button "2025/05" at bounding box center [202, 89] width 44 height 18
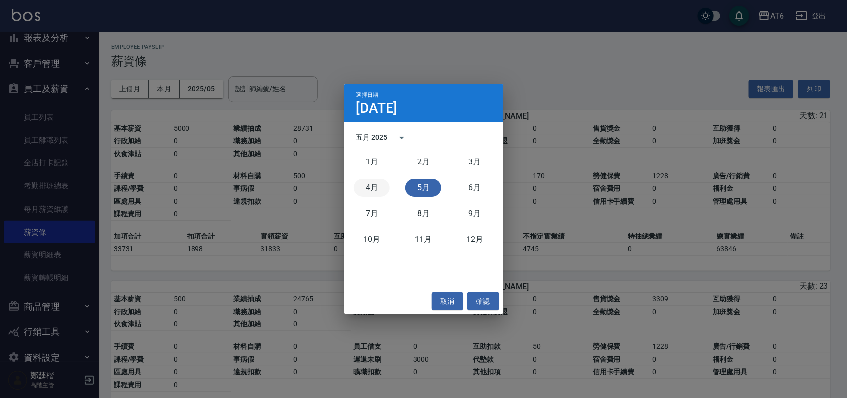
click at [363, 189] on button "4月" at bounding box center [372, 188] width 36 height 18
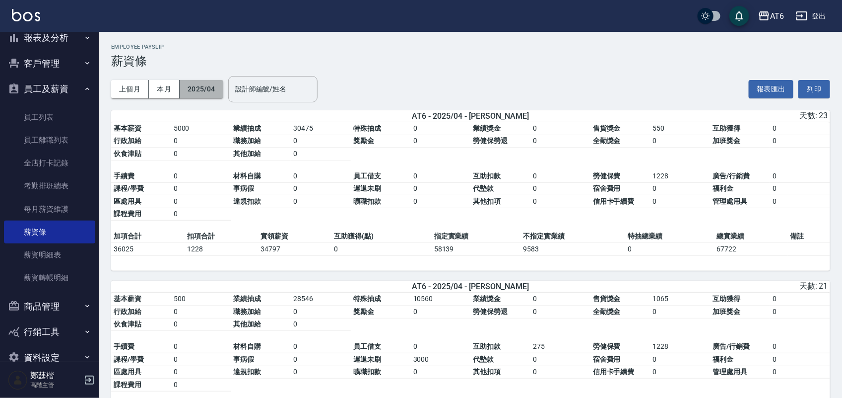
click at [213, 90] on button "2025/04" at bounding box center [202, 89] width 44 height 18
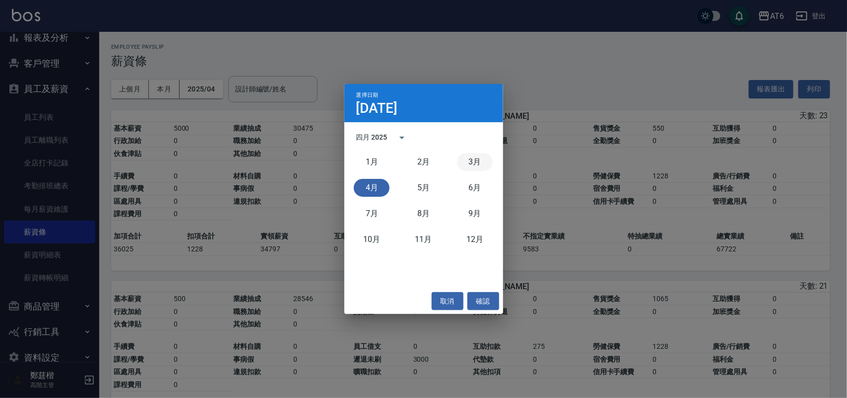
click at [467, 157] on button "3月" at bounding box center [475, 162] width 36 height 18
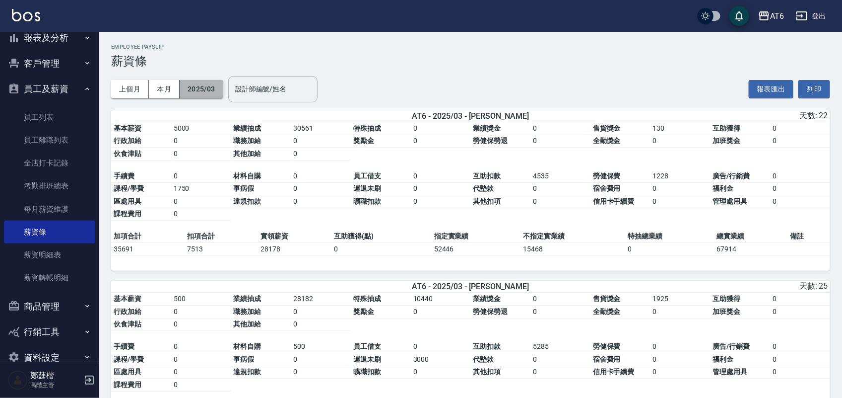
click at [219, 88] on button "2025/03" at bounding box center [202, 89] width 44 height 18
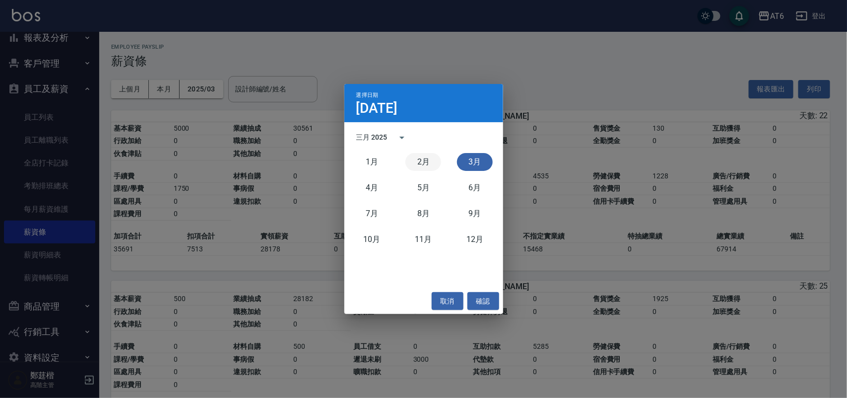
click at [415, 162] on button "2月" at bounding box center [424, 162] width 36 height 18
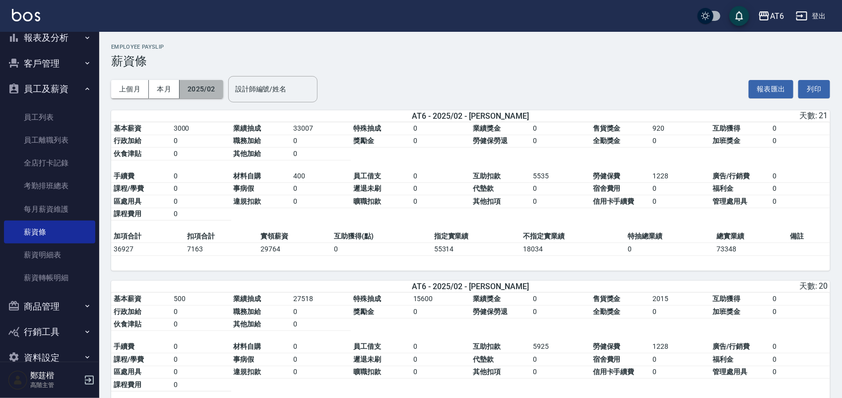
click at [220, 85] on button "2025/02" at bounding box center [202, 89] width 44 height 18
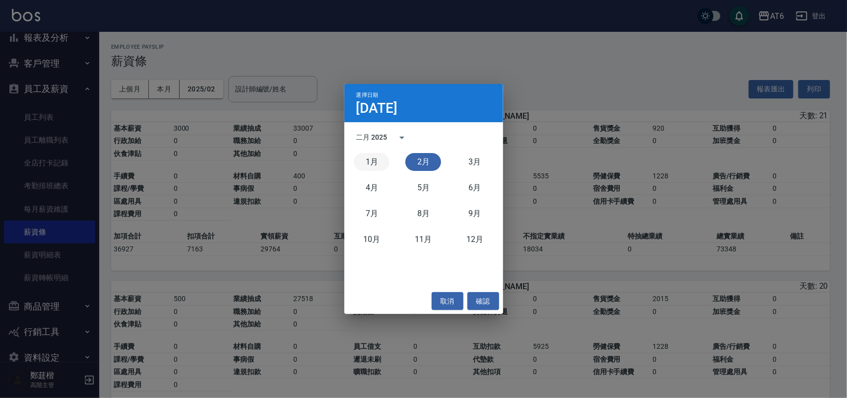
click at [368, 160] on button "1月" at bounding box center [372, 162] width 36 height 18
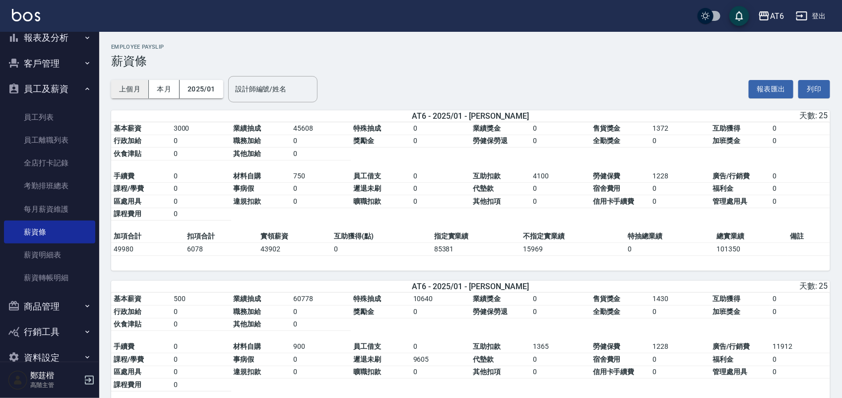
click at [139, 85] on button "上個月" at bounding box center [130, 89] width 38 height 18
click at [60, 90] on button "員工及薪資" at bounding box center [49, 89] width 91 height 26
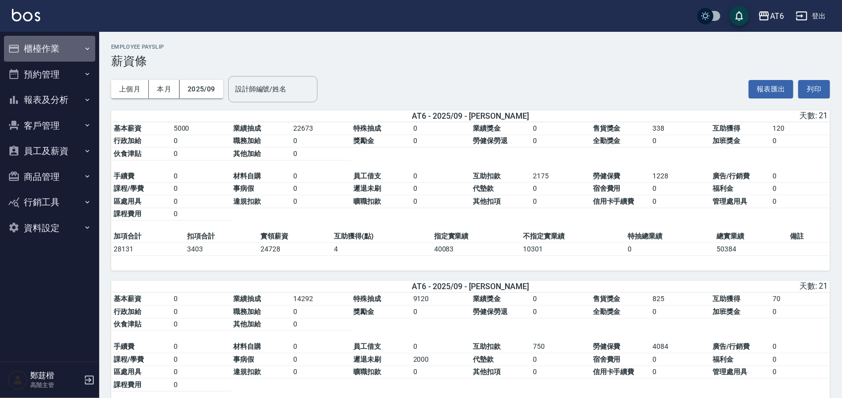
click at [55, 49] on button "櫃檯作業" at bounding box center [49, 49] width 91 height 26
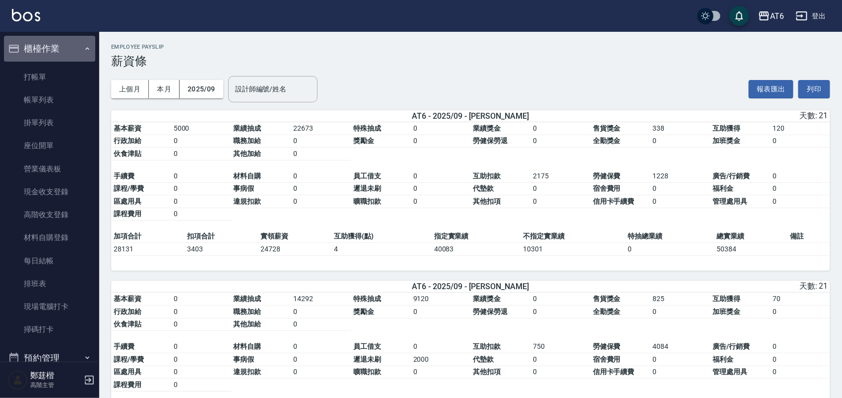
click at [60, 60] on button "櫃檯作業" at bounding box center [49, 49] width 91 height 26
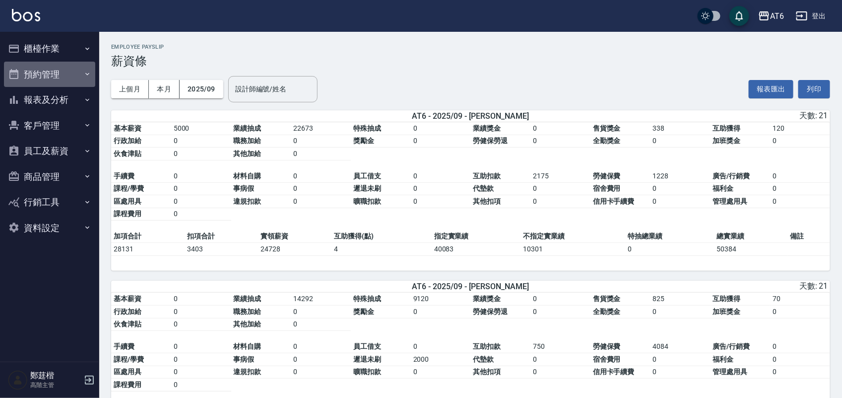
click at [61, 68] on button "預約管理" at bounding box center [49, 75] width 91 height 26
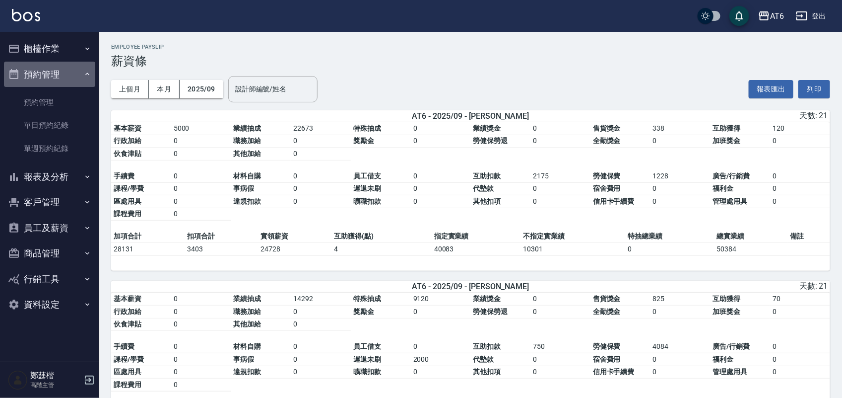
click at [61, 68] on button "預約管理" at bounding box center [49, 75] width 91 height 26
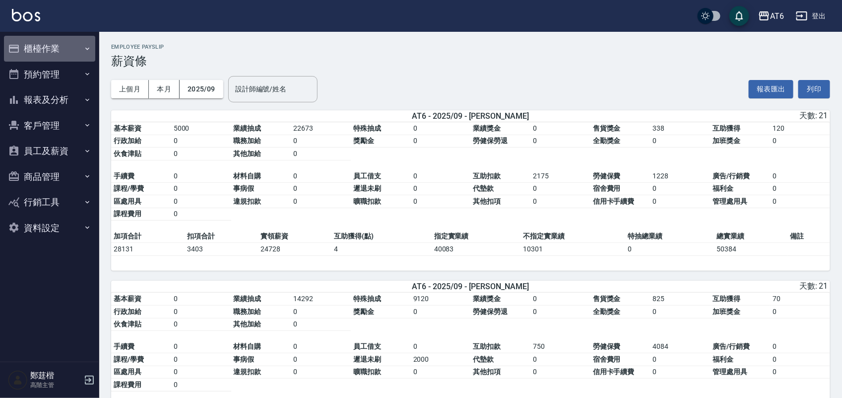
click at [66, 47] on button "櫃檯作業" at bounding box center [49, 49] width 91 height 26
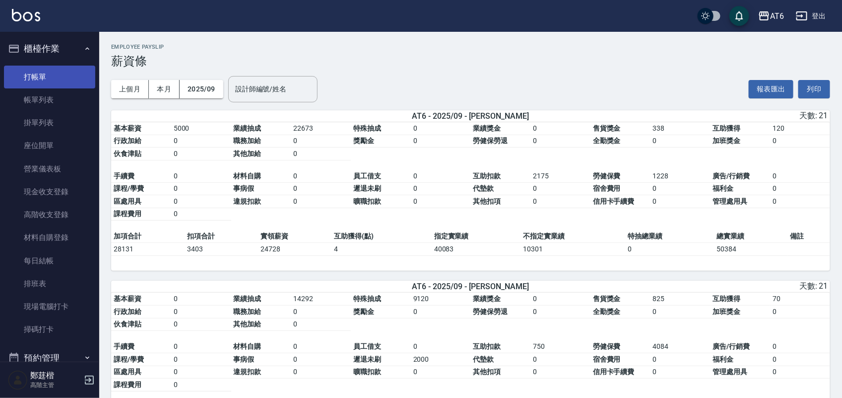
click at [76, 73] on link "打帳單" at bounding box center [49, 77] width 91 height 23
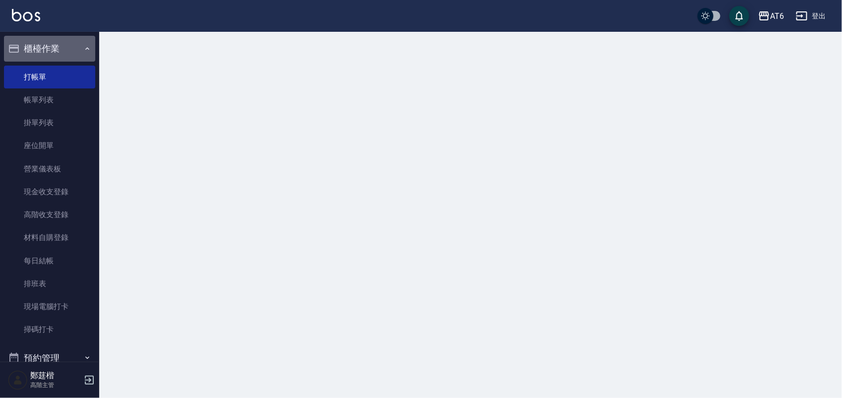
click at [72, 52] on button "櫃檯作業" at bounding box center [49, 49] width 91 height 26
